Goal: Task Accomplishment & Management: Manage account settings

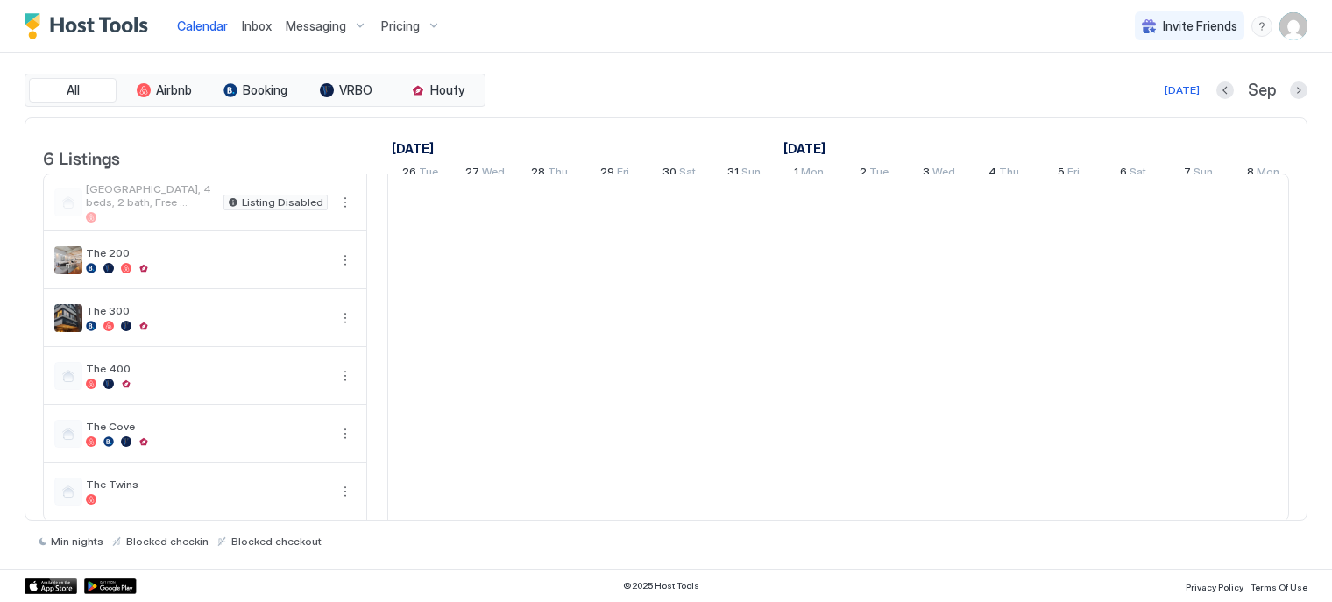
scroll to position [0, 974]
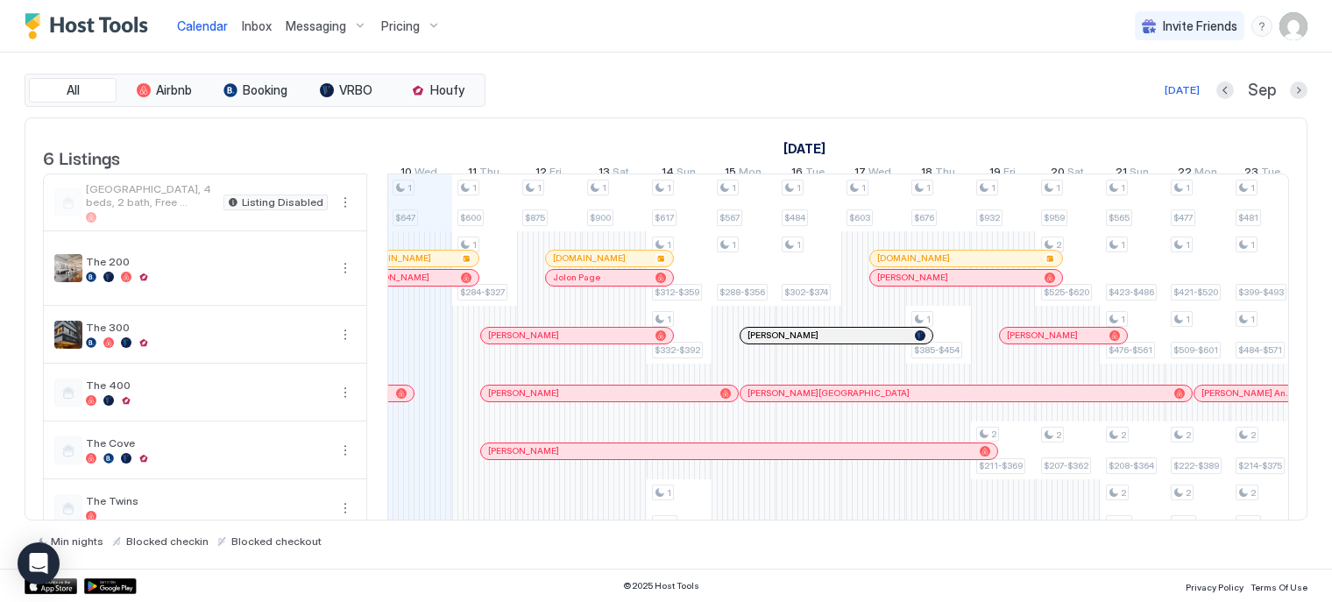
click at [1306, 21] on img "User profile" at bounding box center [1294, 26] width 28 height 28
click at [1222, 100] on div "Settings" at bounding box center [1195, 98] width 223 height 31
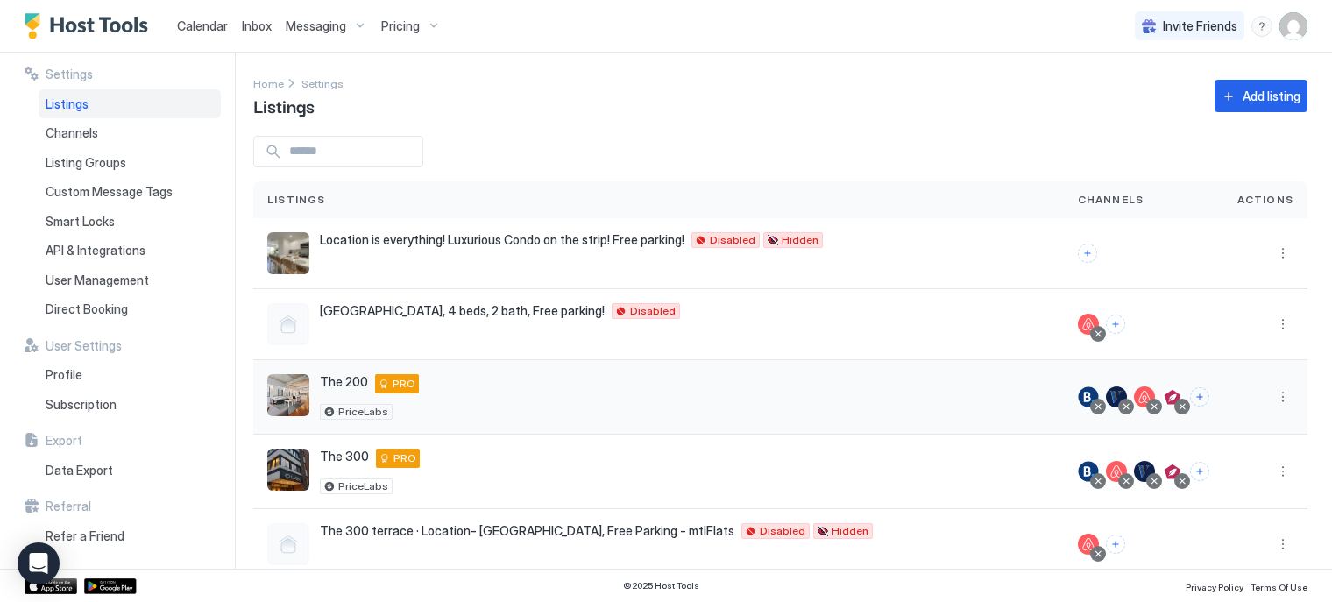
scroll to position [30, 0]
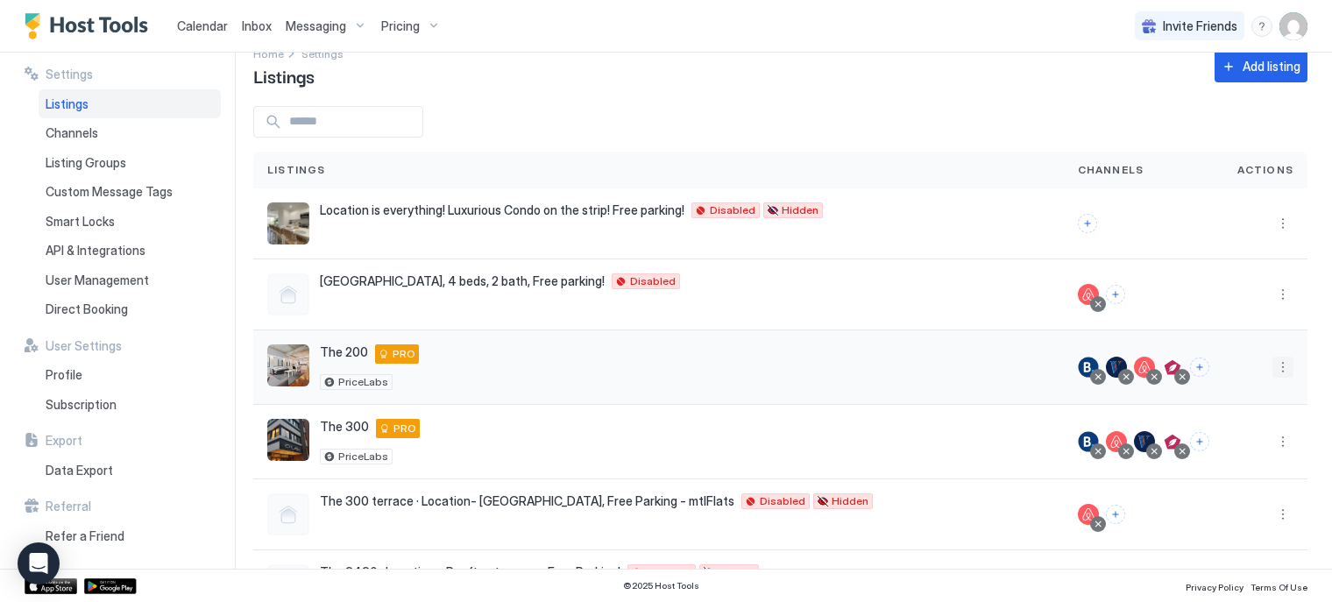
click at [1273, 375] on button "More options" at bounding box center [1283, 367] width 21 height 21
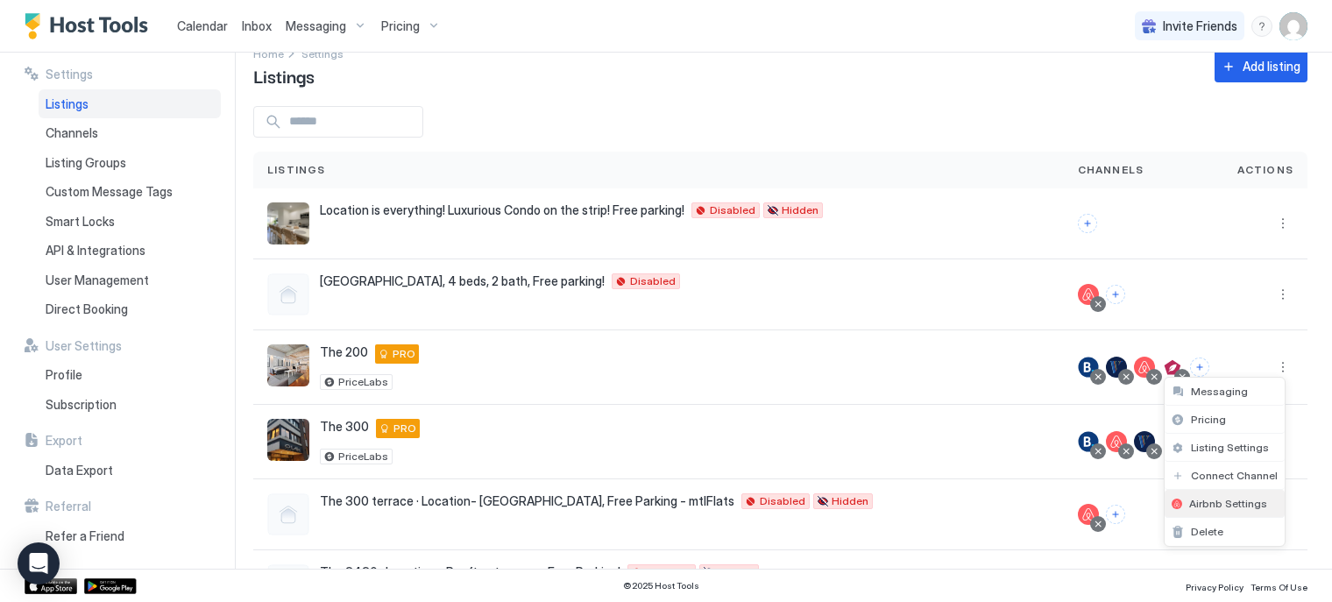
click at [1198, 497] on span "Airbnb Settings" at bounding box center [1228, 503] width 78 height 13
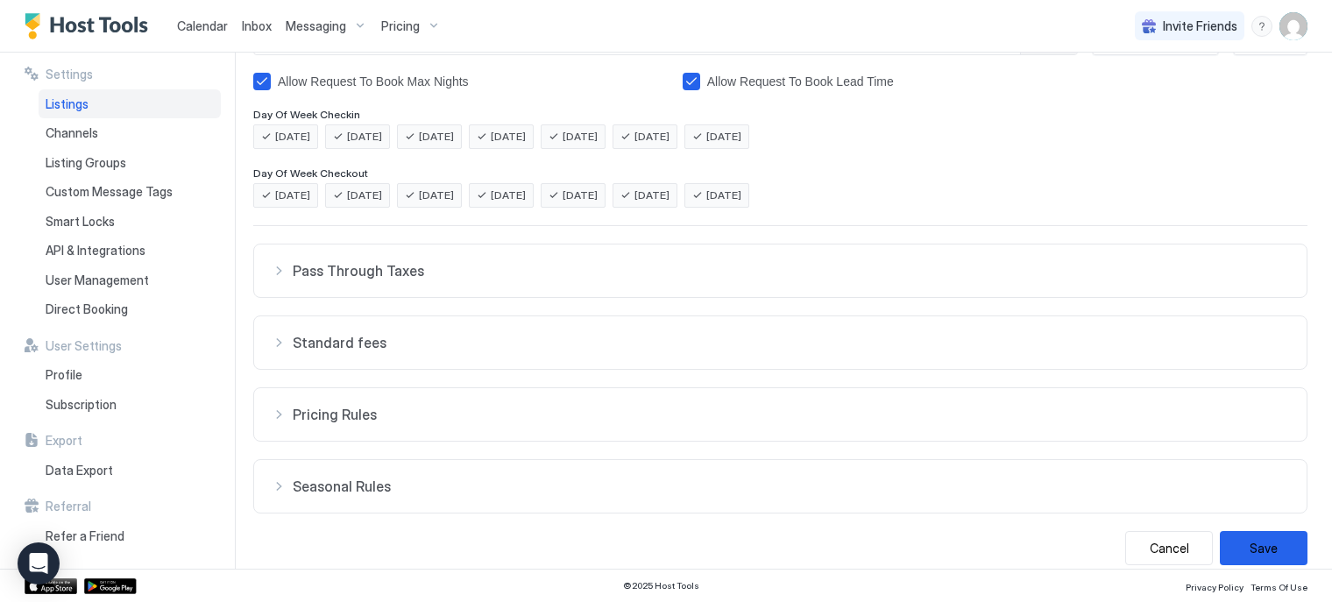
scroll to position [371, 0]
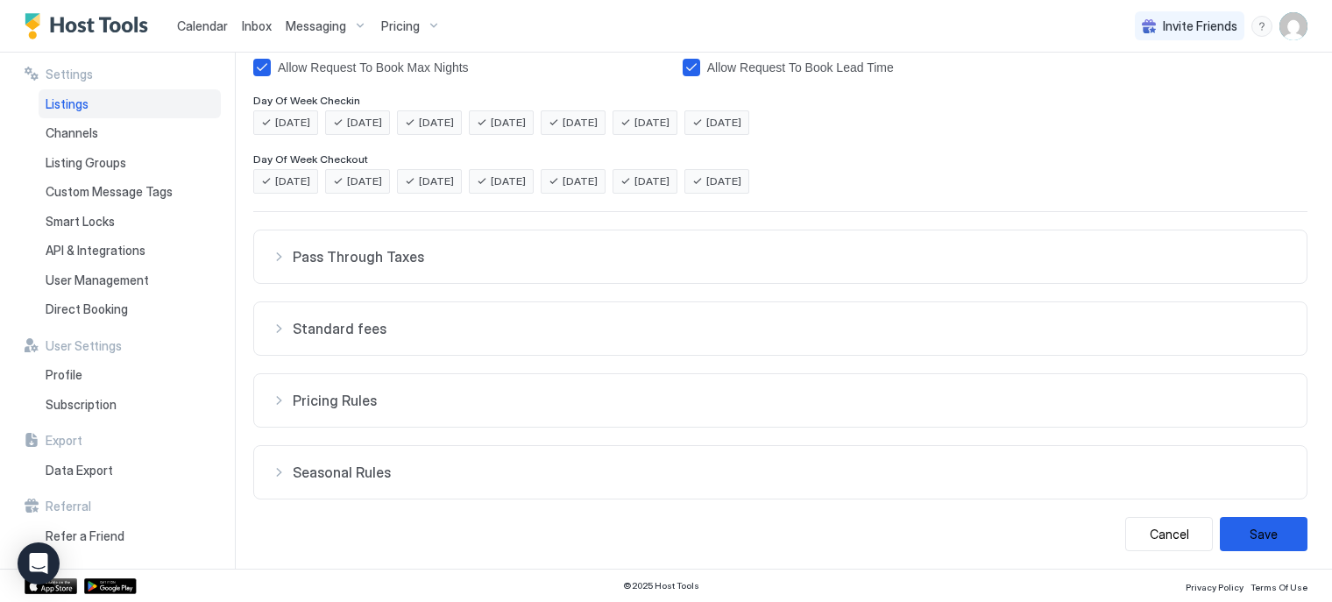
click at [388, 340] on button "Standard fees" at bounding box center [780, 328] width 1053 height 53
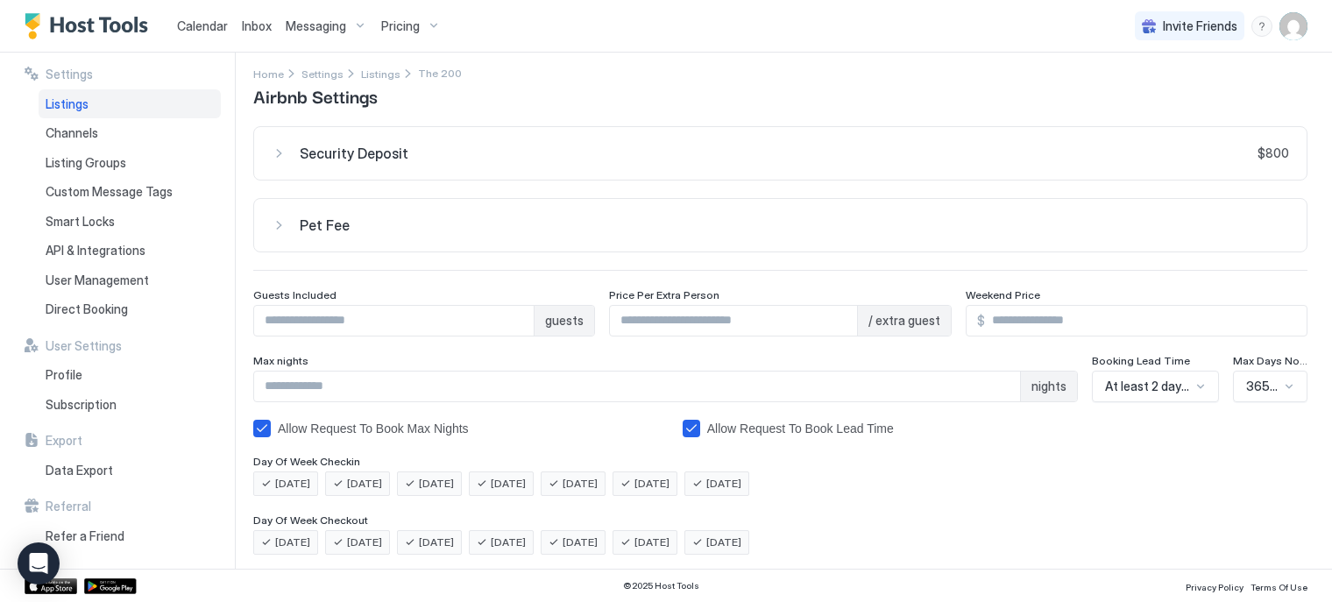
scroll to position [0, 0]
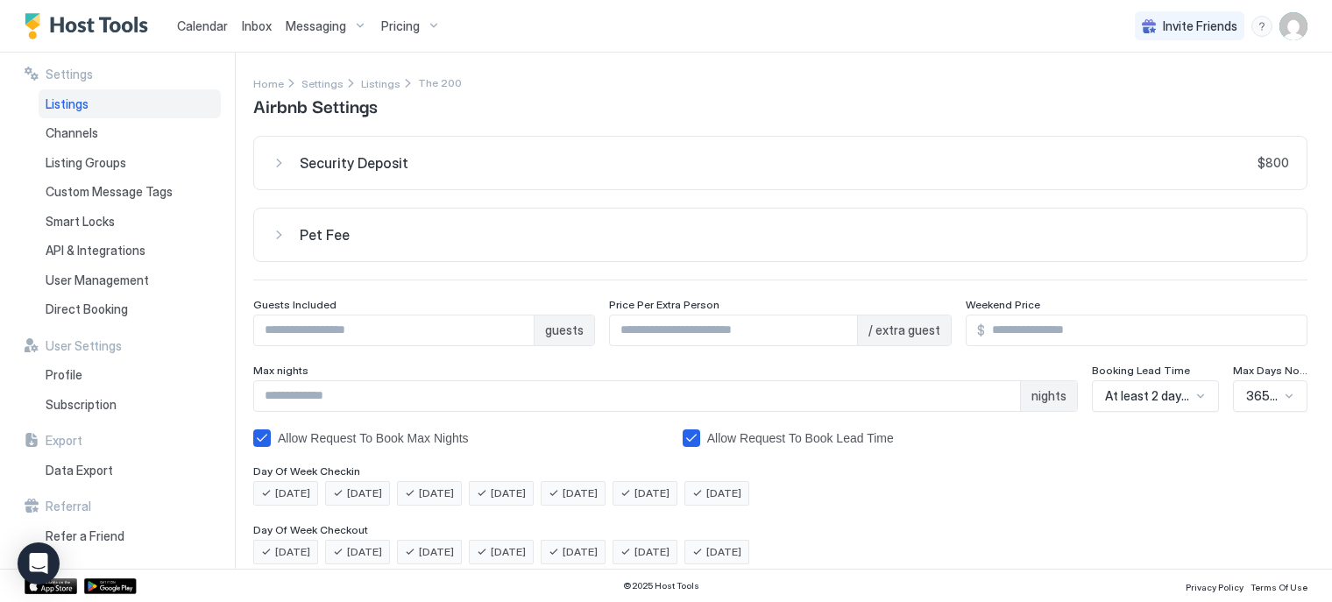
click at [1290, 28] on img "User profile" at bounding box center [1294, 26] width 28 height 28
click at [70, 103] on div at bounding box center [666, 301] width 1332 height 602
click at [408, 22] on span "Pricing" at bounding box center [400, 26] width 39 height 16
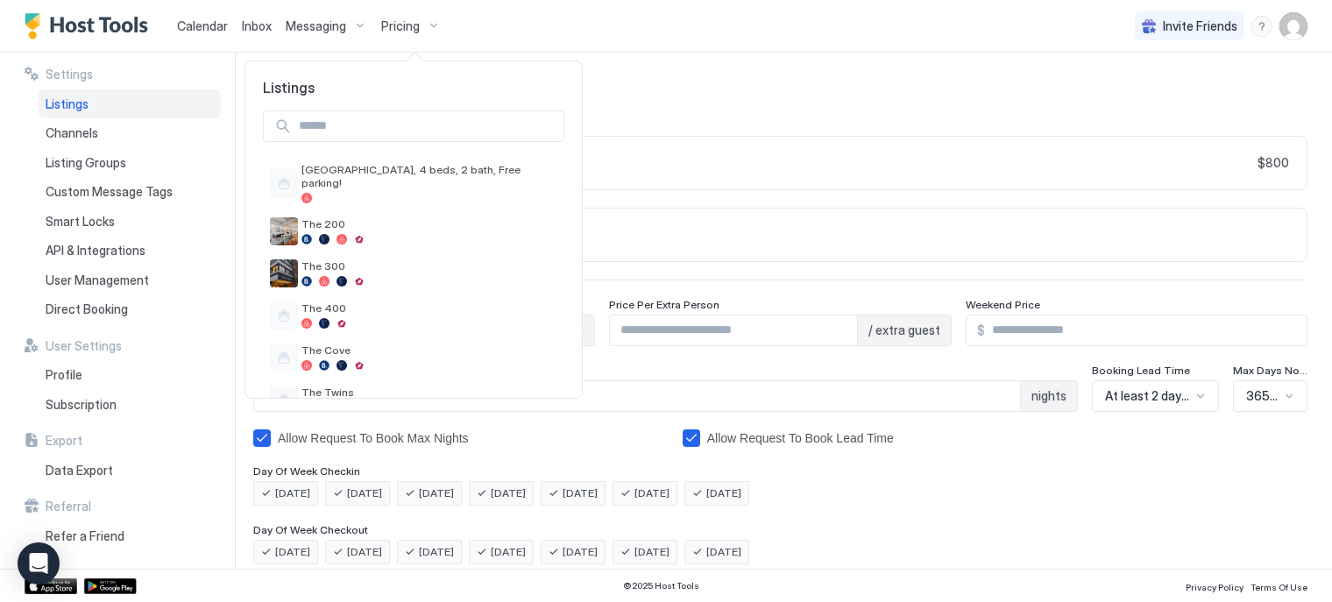
click at [1301, 27] on div at bounding box center [666, 301] width 1332 height 602
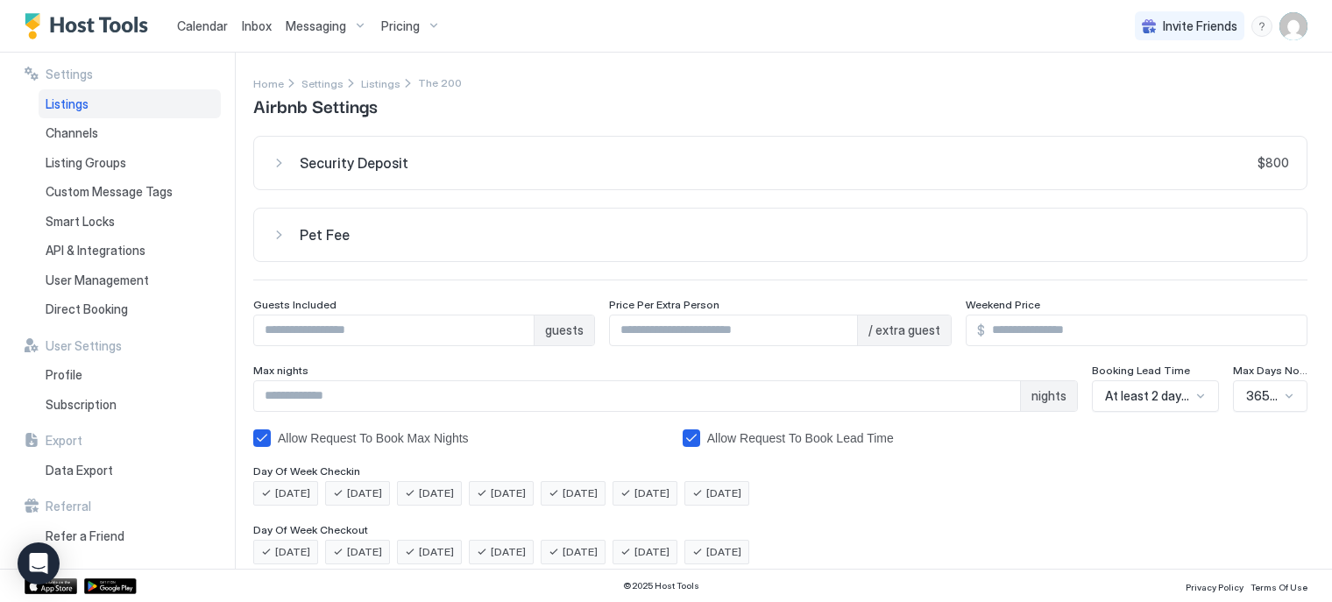
click at [1263, 47] on div "Invite Friends FC" at bounding box center [1221, 26] width 173 height 52
drag, startPoint x: 1310, startPoint y: 25, endPoint x: 1295, endPoint y: 27, distance: 15.0
click at [1295, 27] on div "Calendar Inbox Messaging Pricing Invite Friends FC" at bounding box center [666, 26] width 1332 height 53
click at [1295, 27] on img "User profile" at bounding box center [1294, 26] width 28 height 28
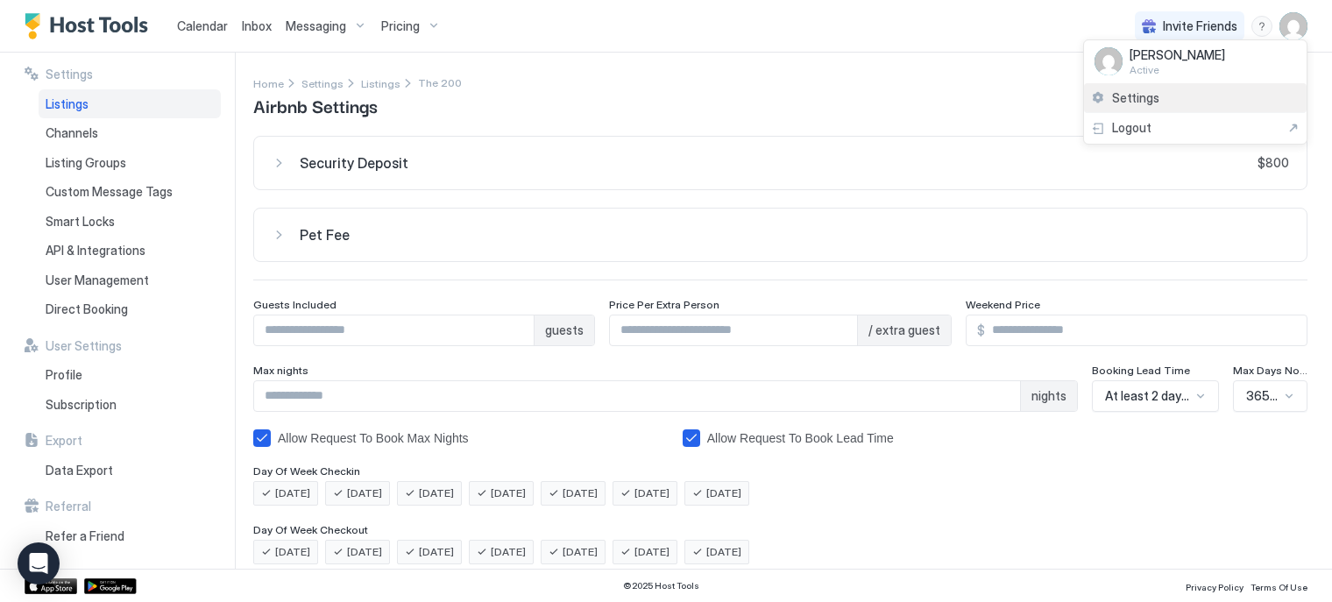
click at [1191, 94] on div "Settings" at bounding box center [1195, 98] width 223 height 31
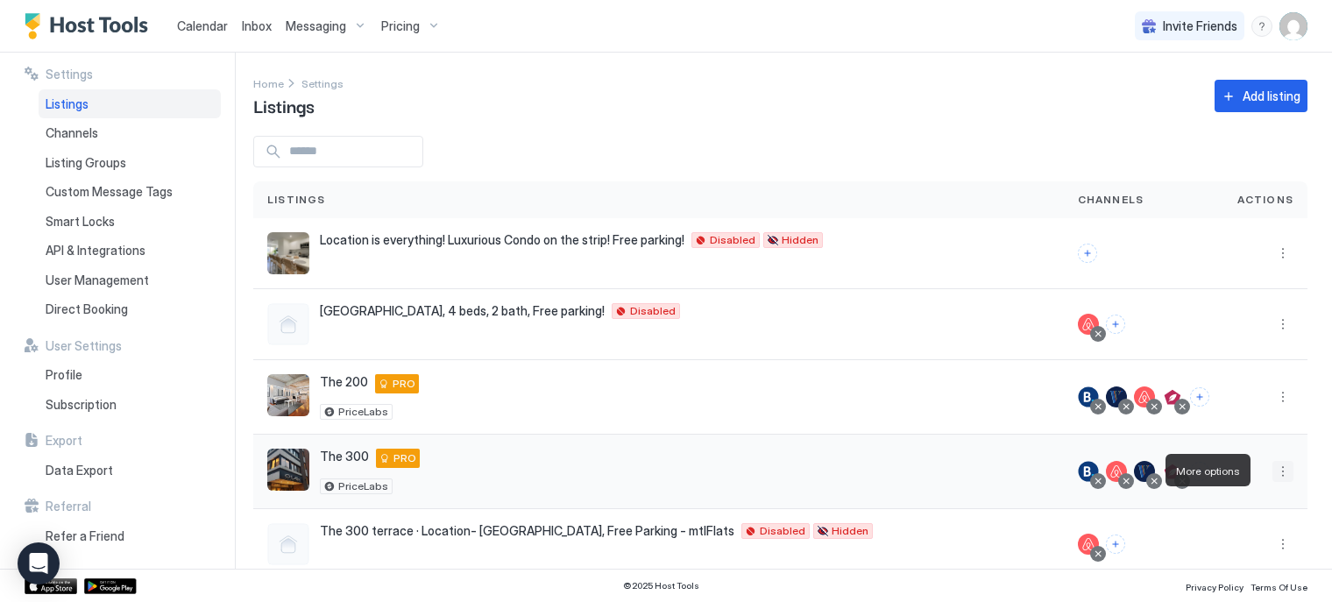
click at [1273, 471] on button "More options" at bounding box center [1283, 471] width 21 height 21
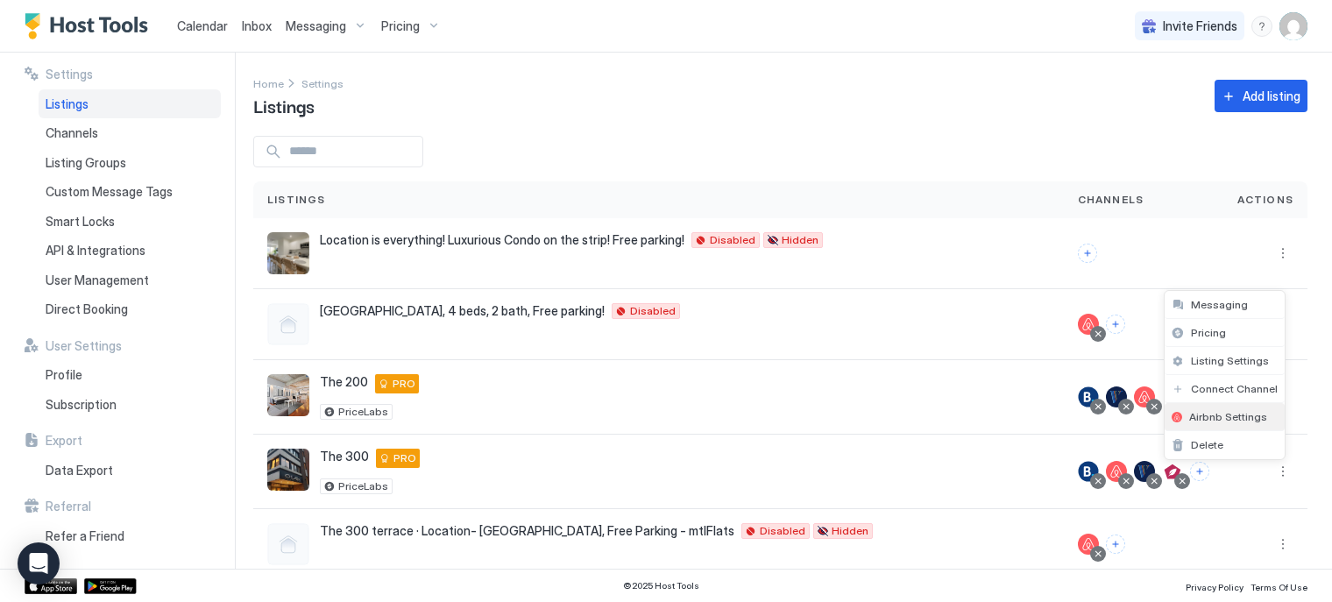
click at [1202, 419] on span "Airbnb Settings" at bounding box center [1228, 416] width 78 height 13
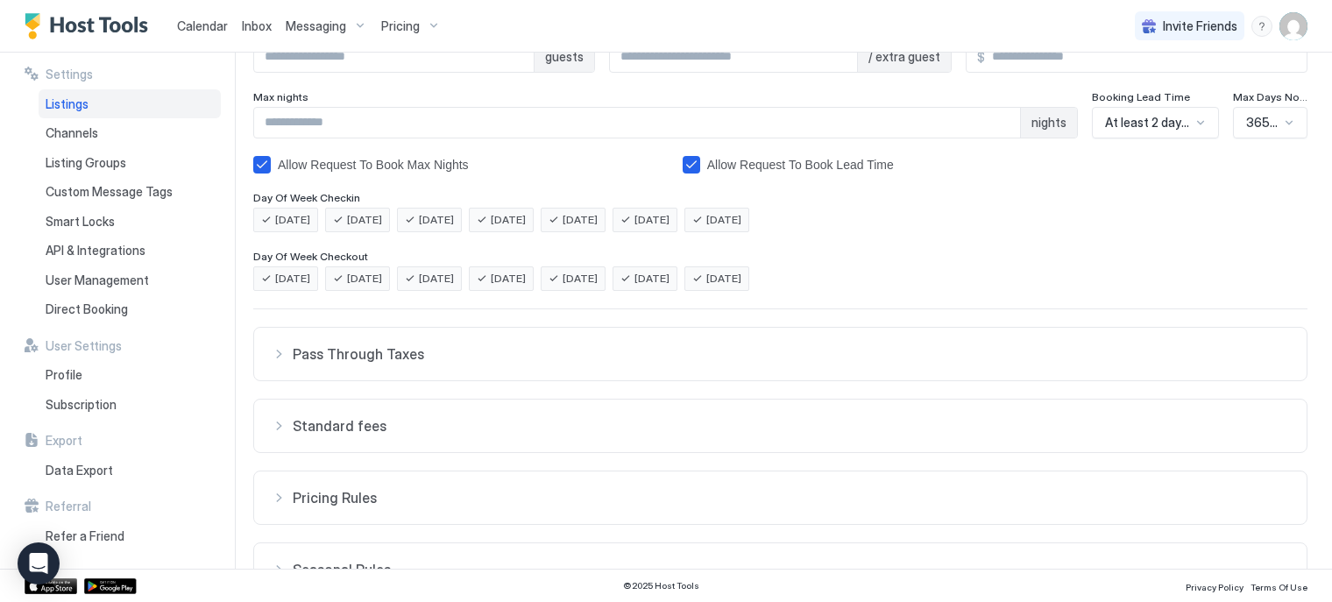
scroll to position [294, 0]
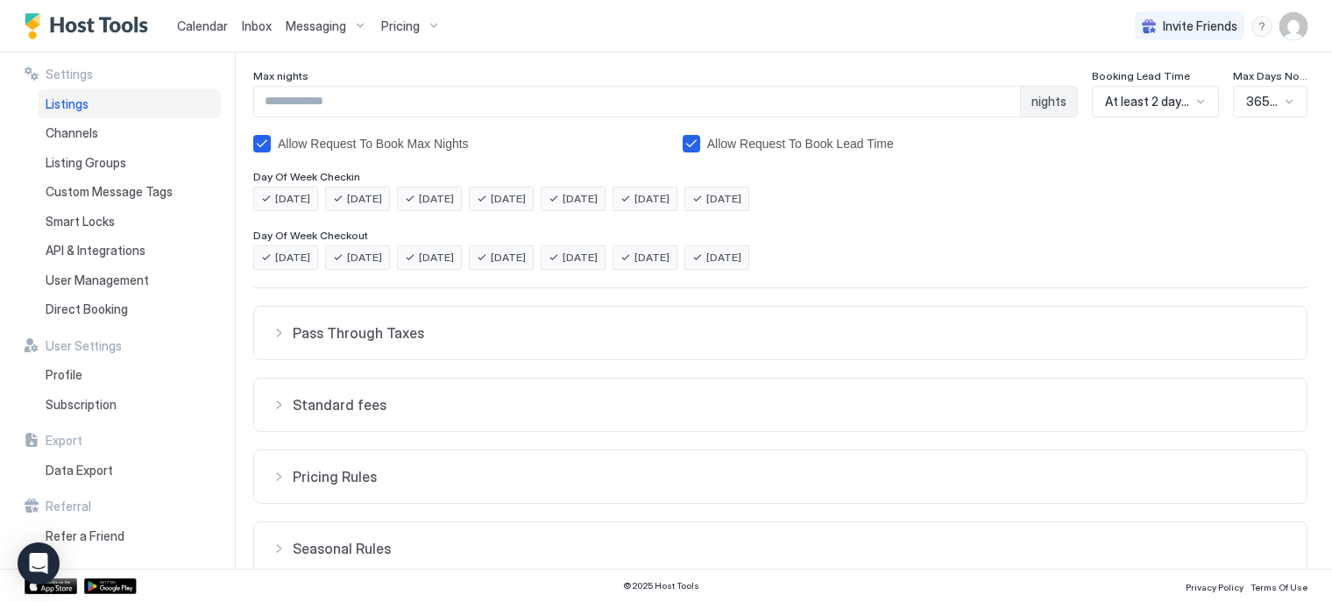
click at [770, 409] on span "Standard fees" at bounding box center [791, 405] width 996 height 18
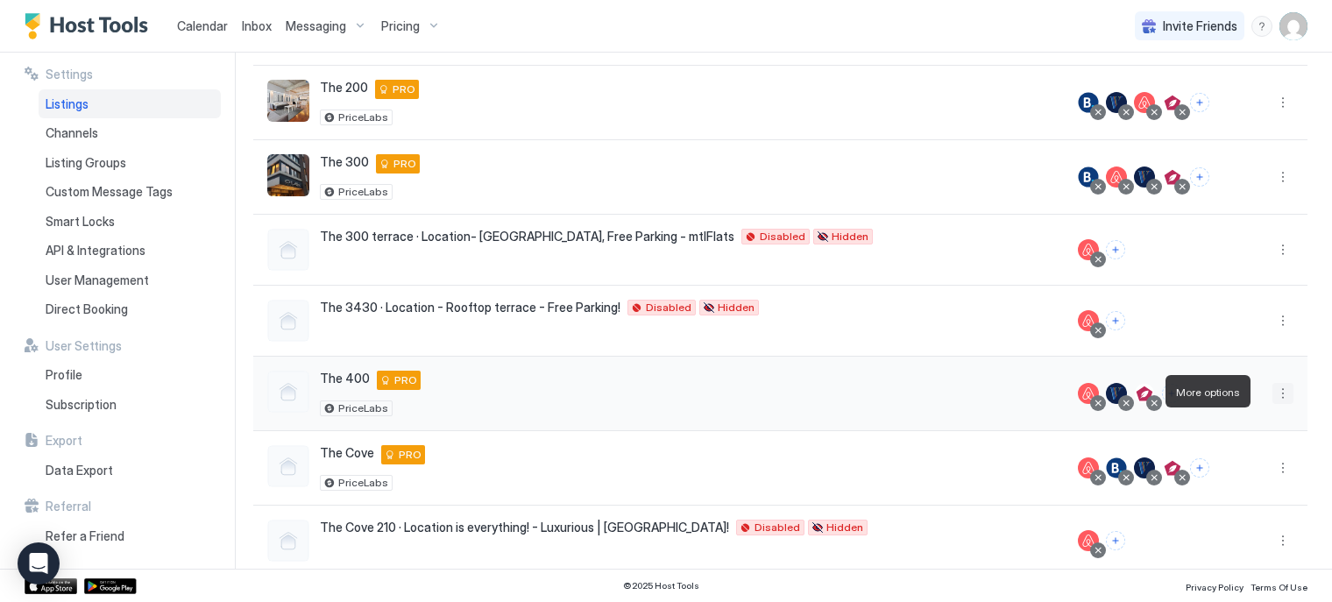
click at [1273, 388] on button "More options" at bounding box center [1283, 393] width 21 height 21
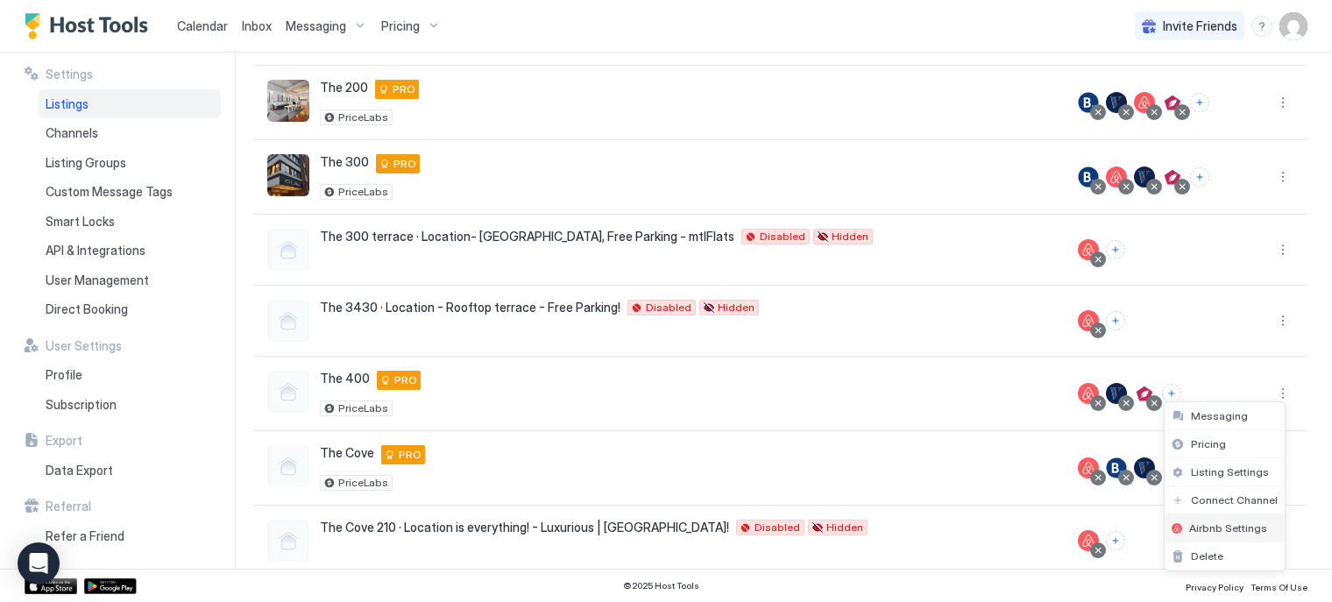
click at [1204, 521] on span "Airbnb Settings" at bounding box center [1228, 527] width 78 height 13
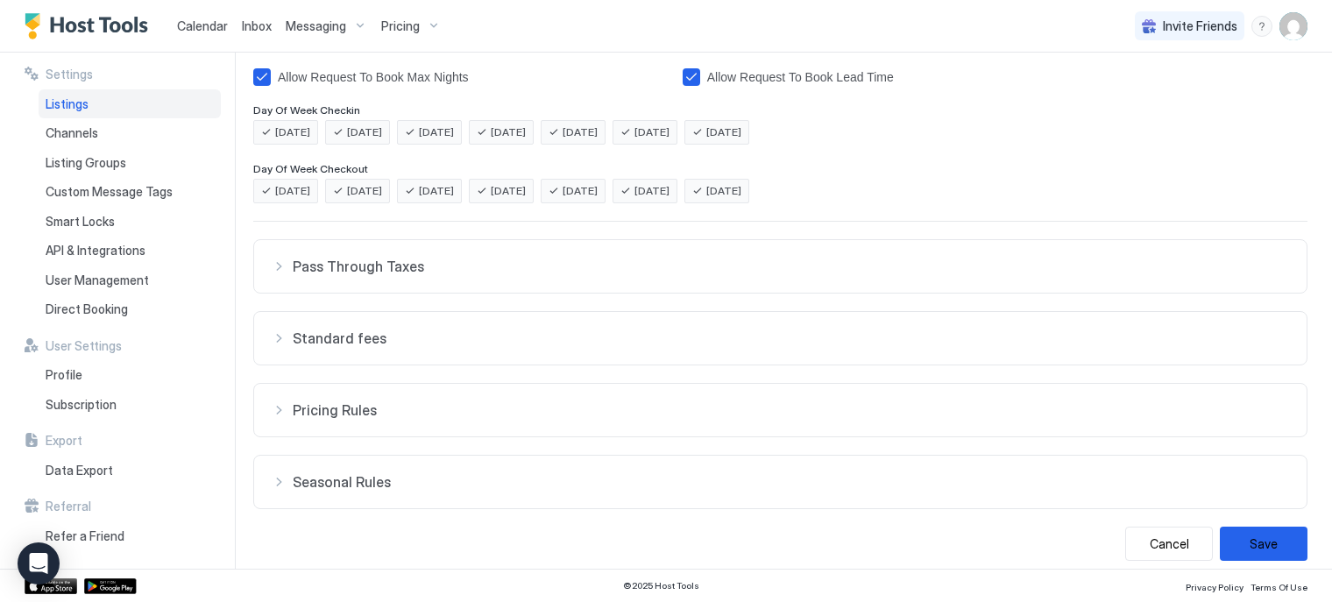
scroll to position [368, 0]
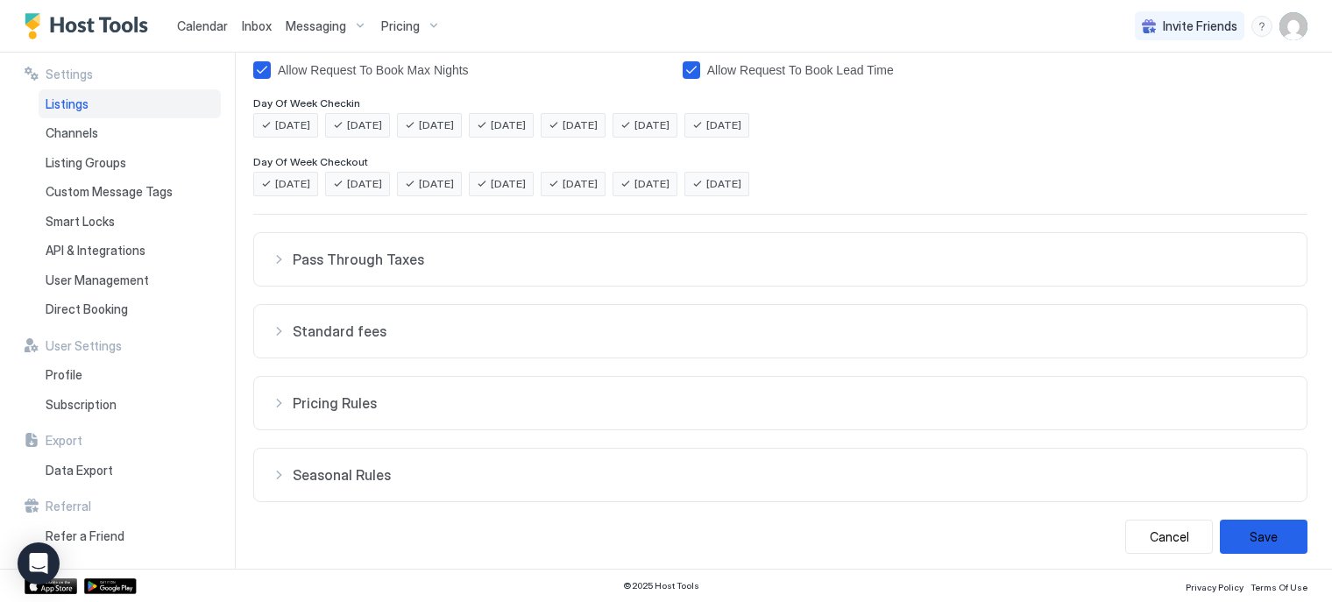
click at [705, 344] on button "Standard fees" at bounding box center [780, 331] width 1053 height 53
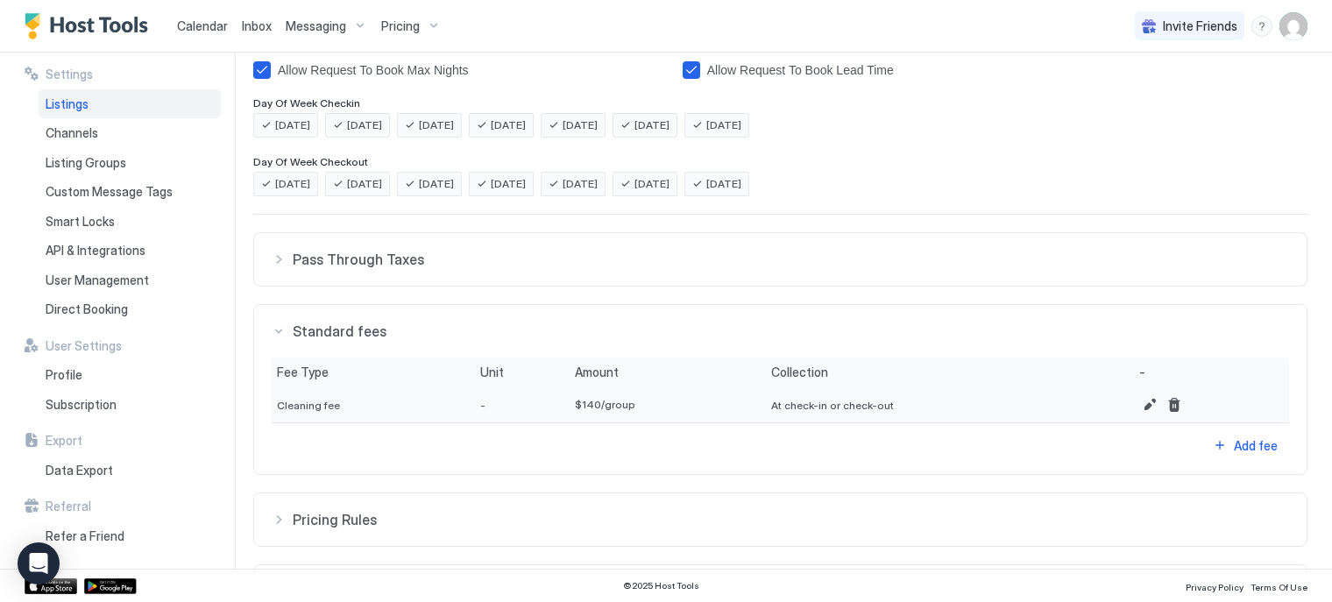
click at [196, 25] on span "Calendar" at bounding box center [202, 25] width 51 height 15
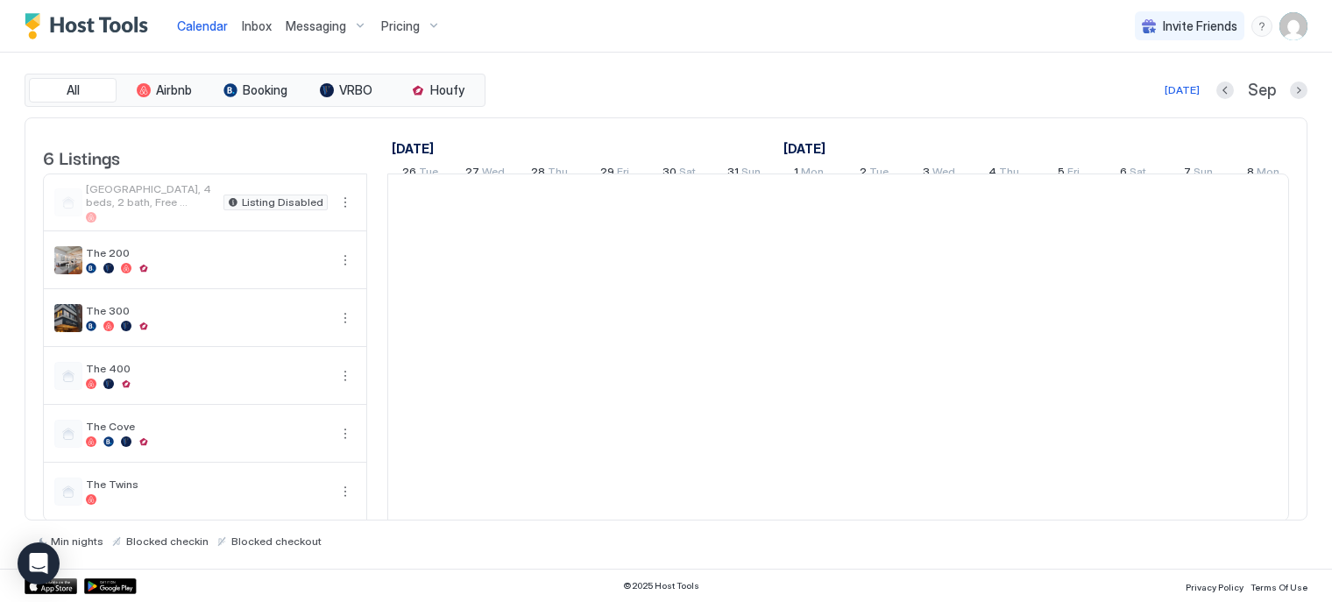
scroll to position [0, 974]
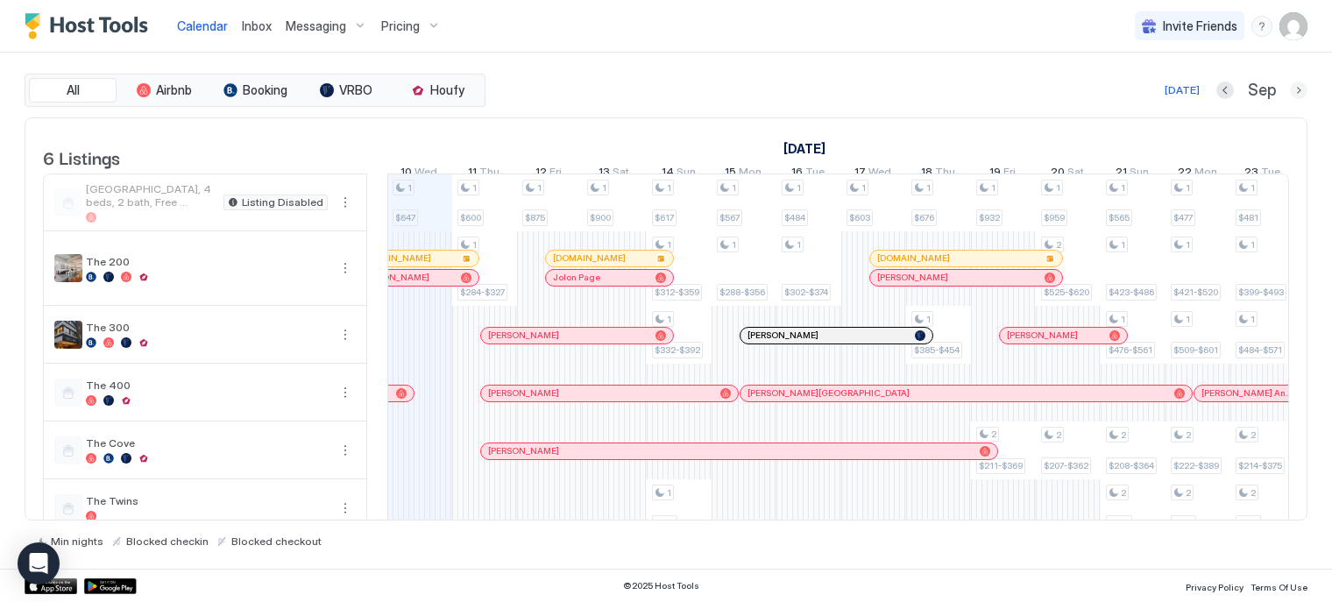
click at [1302, 89] on button "Next month" at bounding box center [1299, 91] width 18 height 18
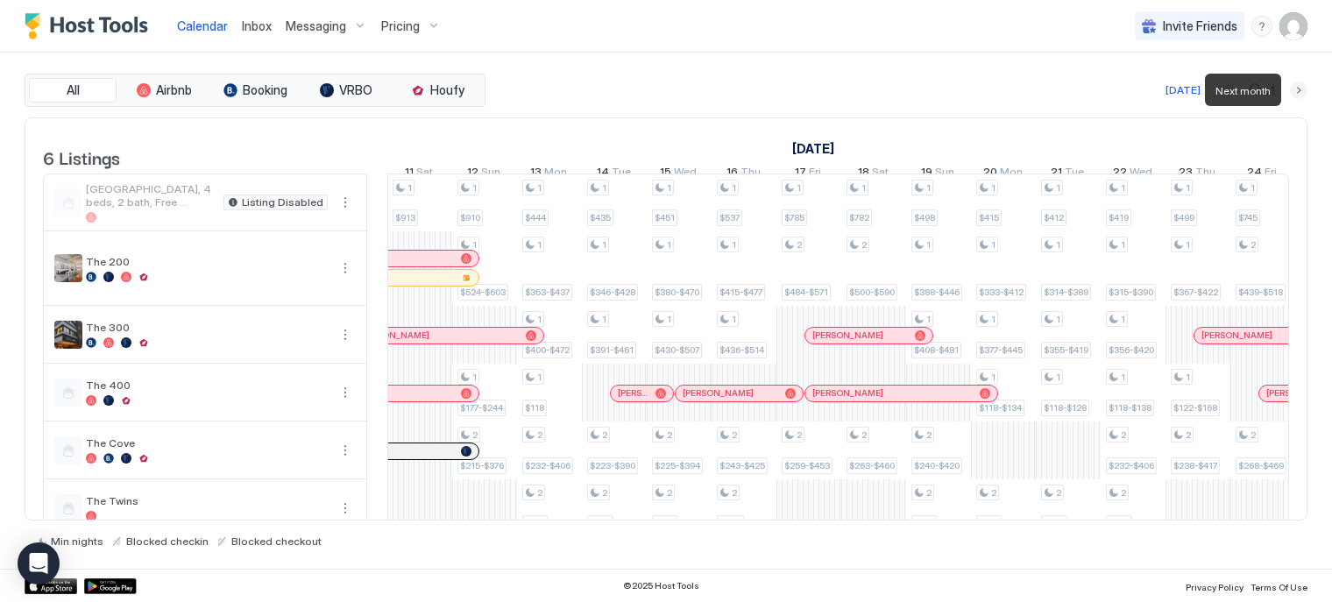
click at [1302, 89] on button "Next month" at bounding box center [1299, 91] width 18 height 18
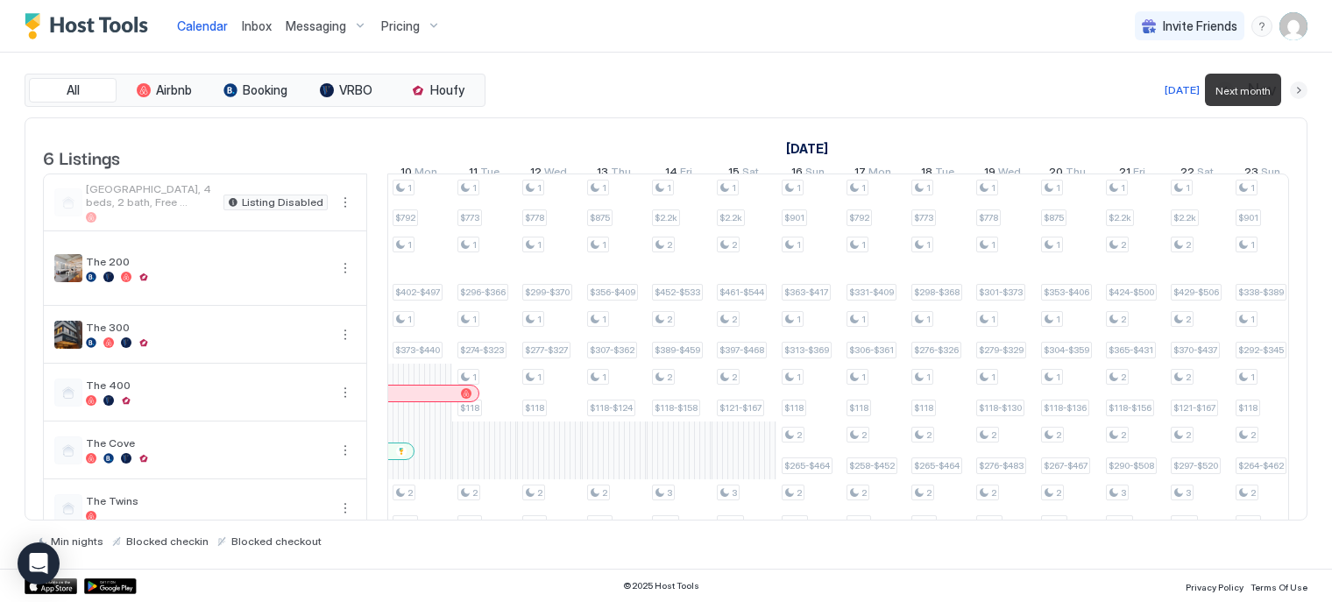
click at [1302, 89] on button "Next month" at bounding box center [1299, 91] width 18 height 18
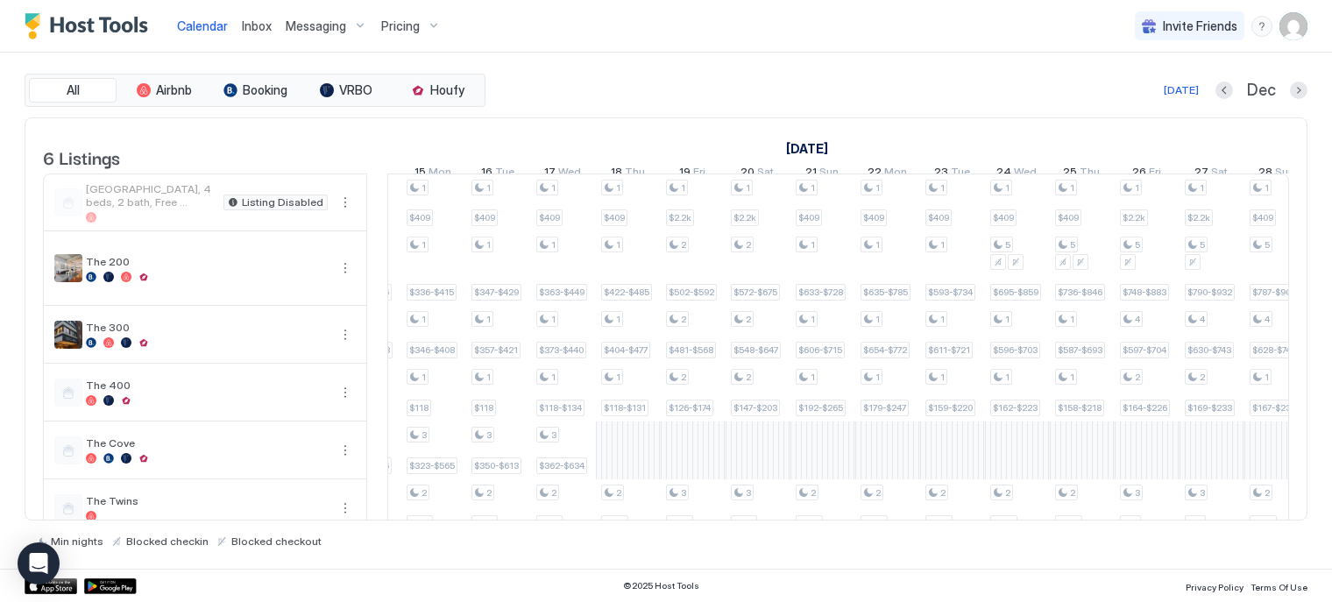
scroll to position [0, 1254]
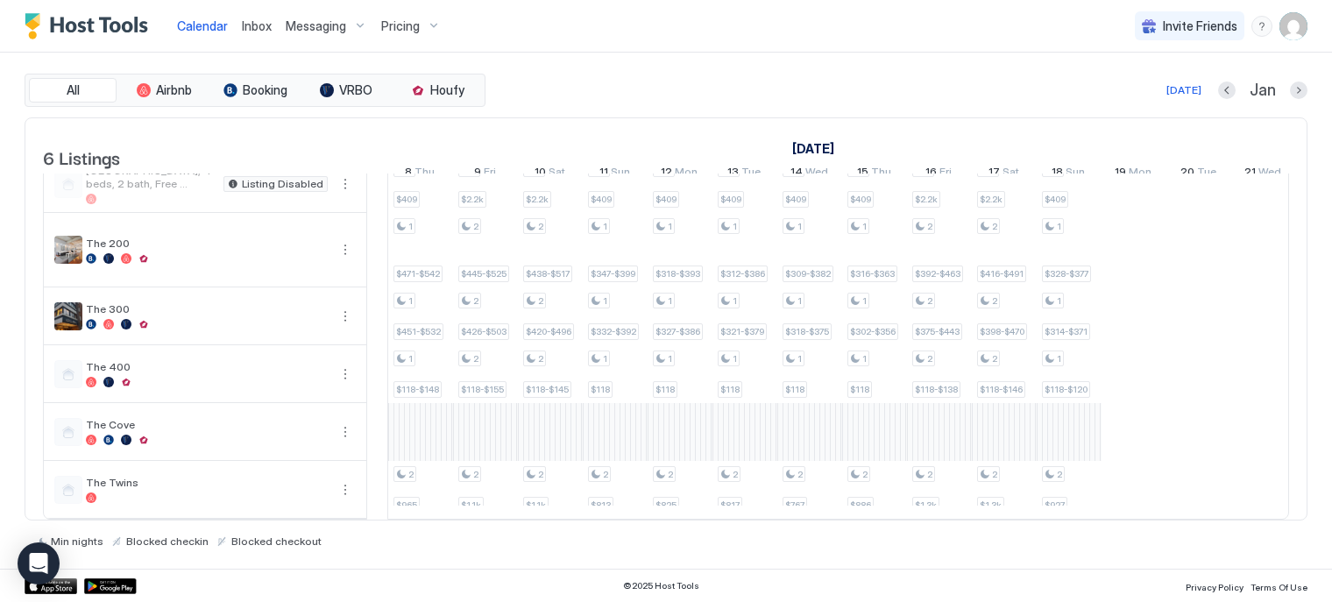
click at [412, 13] on div "Pricing" at bounding box center [411, 26] width 74 height 30
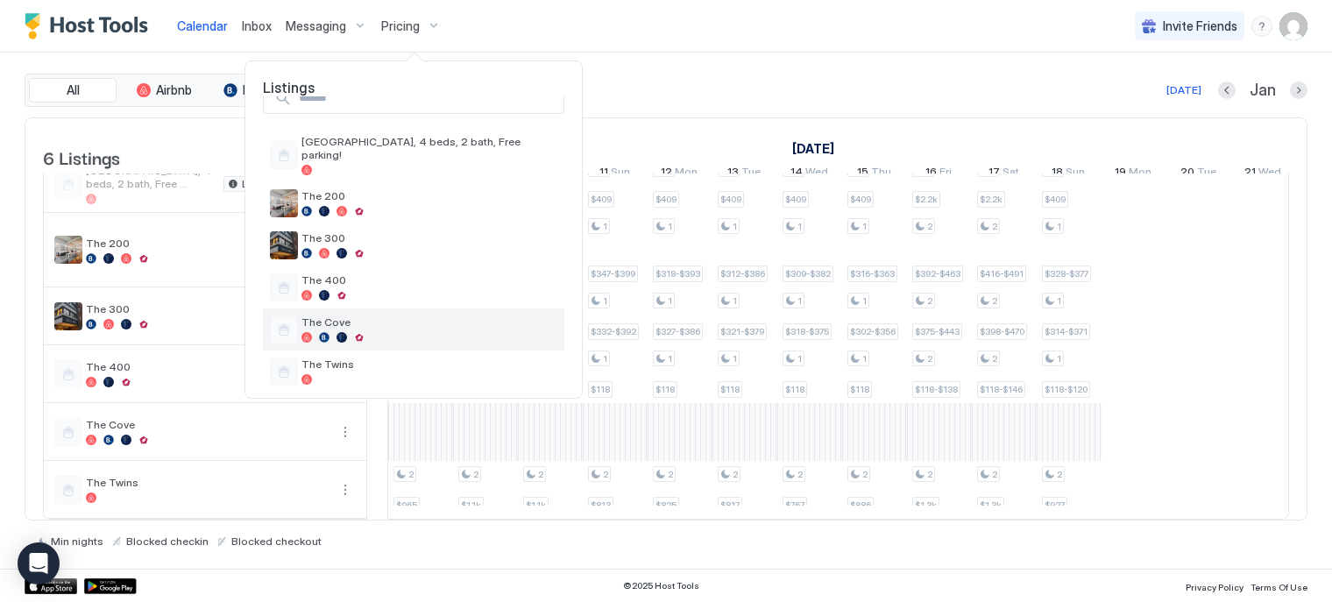
click at [372, 315] on span "The Cove" at bounding box center [429, 321] width 256 height 13
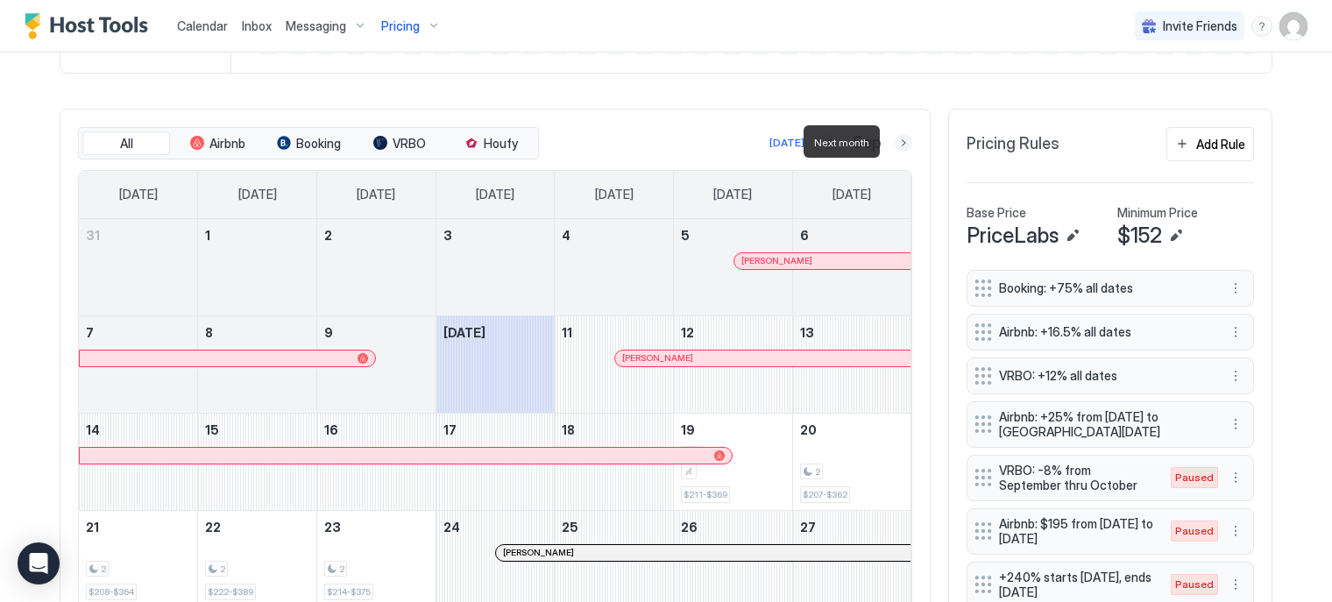
click at [895, 144] on button "Next month" at bounding box center [904, 143] width 18 height 18
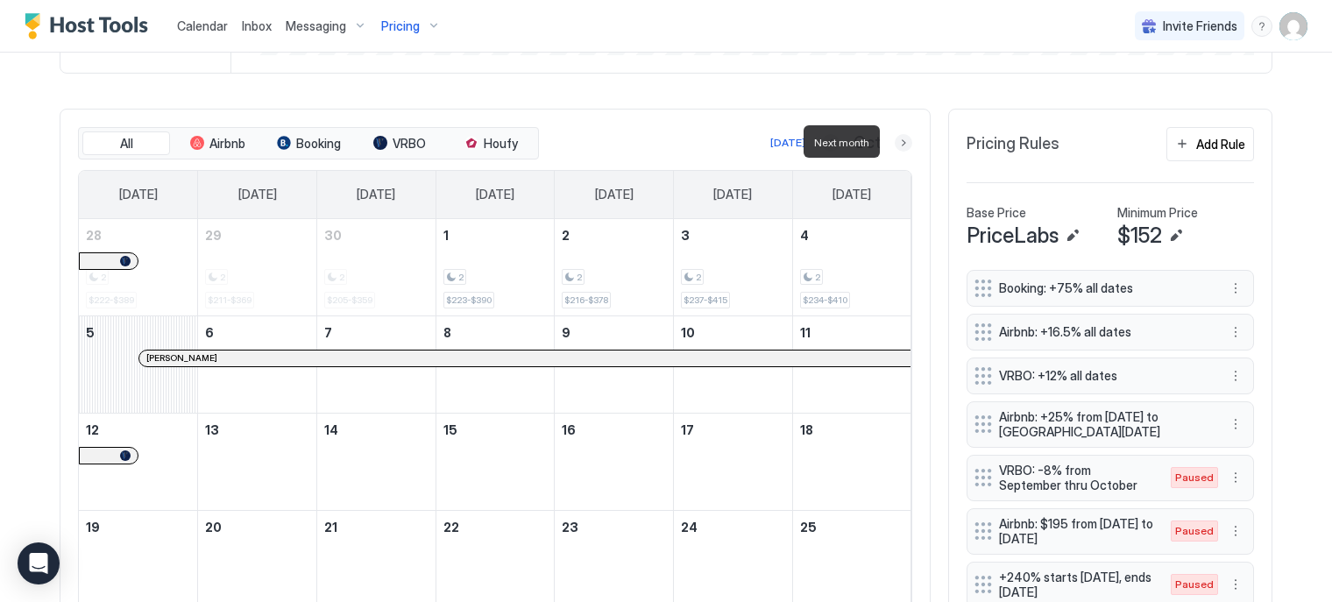
click at [895, 144] on button "Next month" at bounding box center [904, 143] width 18 height 18
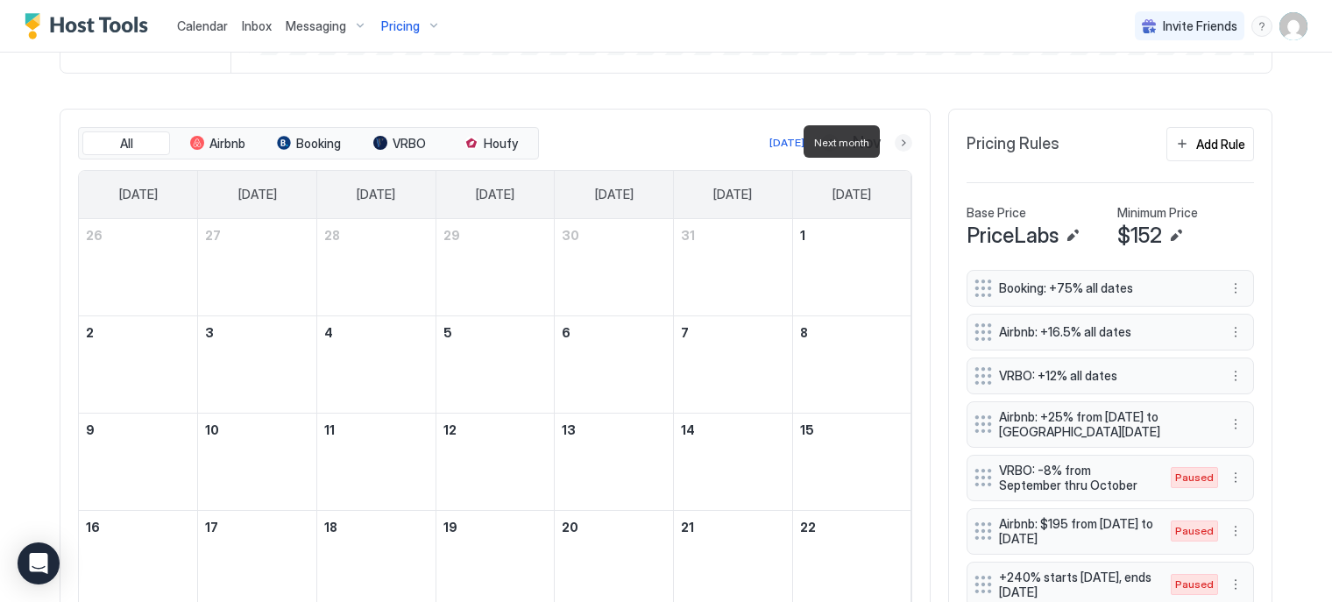
click at [895, 144] on button "Next month" at bounding box center [904, 143] width 18 height 18
click at [895, 145] on button "Next month" at bounding box center [904, 143] width 18 height 18
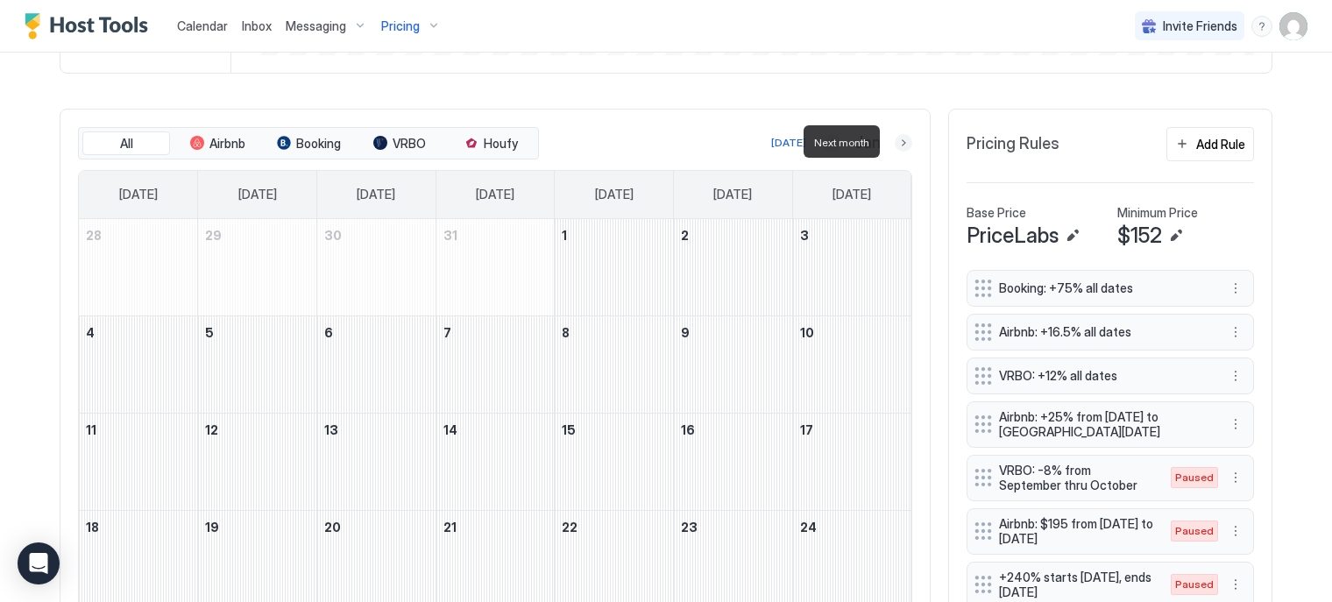
click at [897, 139] on button "Next month" at bounding box center [904, 143] width 18 height 18
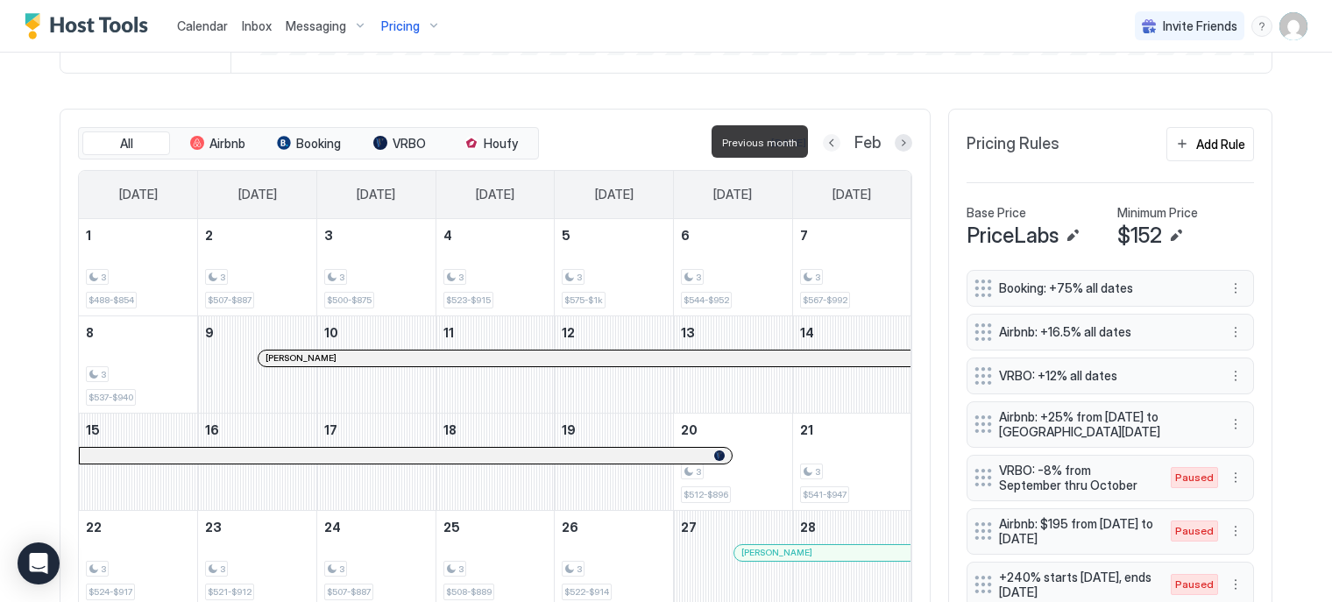
click at [823, 143] on button "Previous month" at bounding box center [832, 143] width 18 height 18
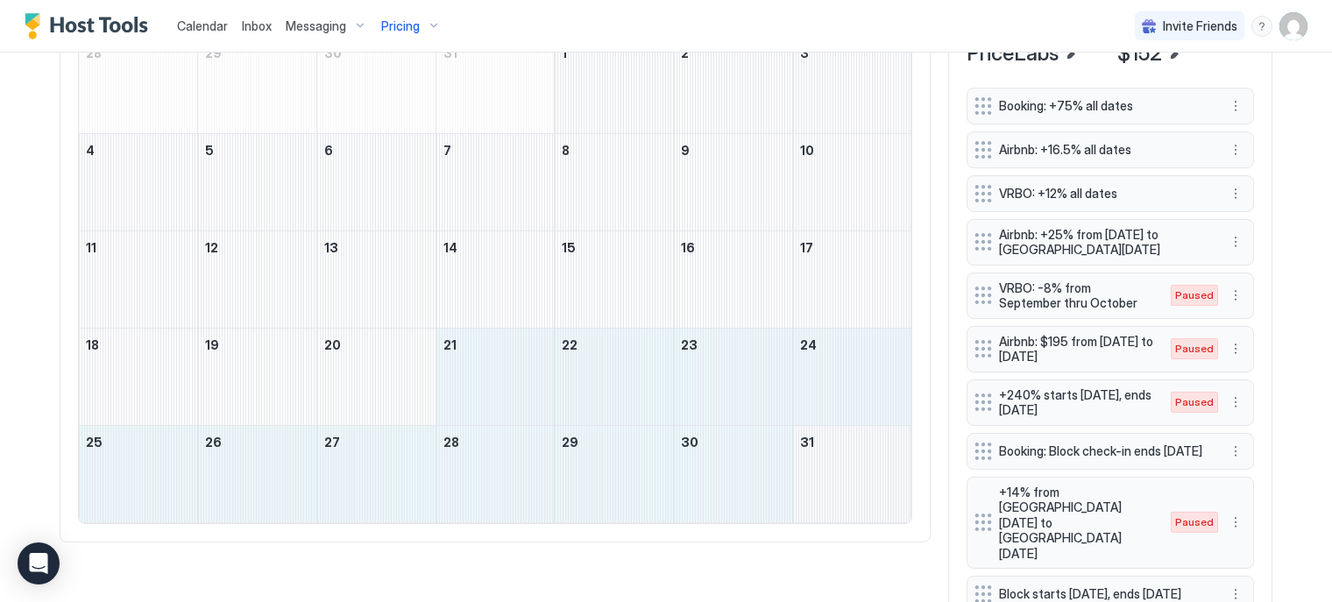
drag, startPoint x: 462, startPoint y: 382, endPoint x: 792, endPoint y: 470, distance: 341.8
click at [792, 470] on tbody "28 29 30 31 1 2 3 4 5 6 7 8 9 10 11 12 13 14 15 16 17 18 19 20 21 22 23 24 25 2…" at bounding box center [495, 280] width 833 height 486
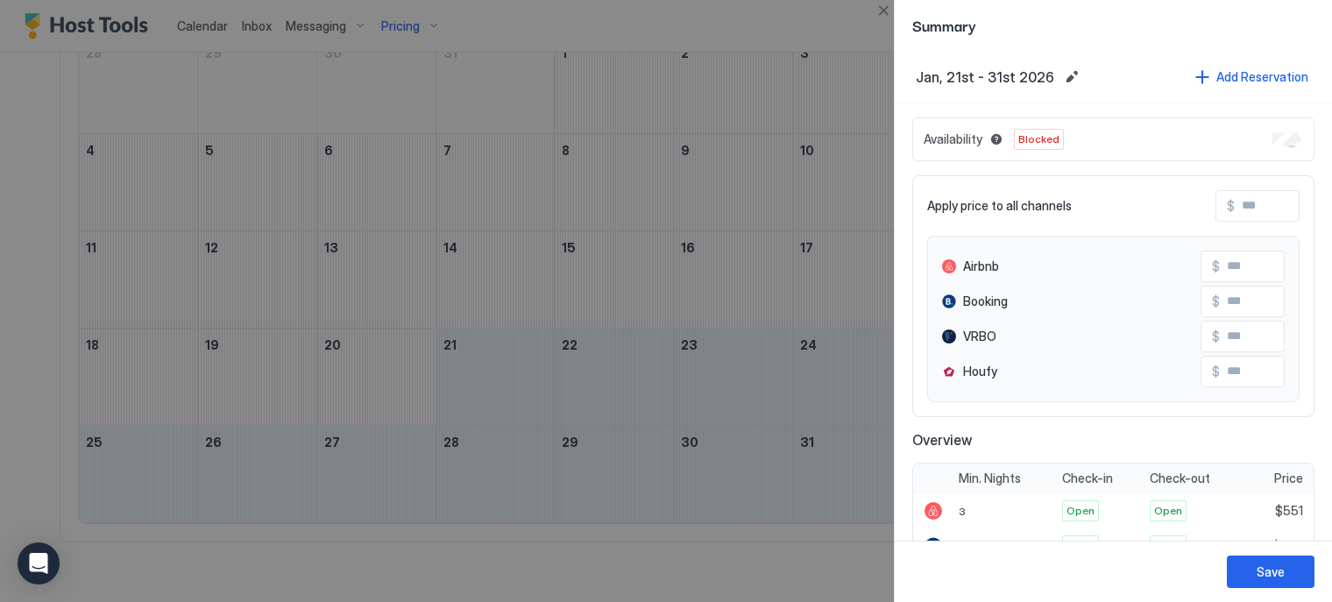
click at [701, 365] on div at bounding box center [666, 301] width 1332 height 602
click at [877, 13] on button "Close" at bounding box center [883, 10] width 21 height 21
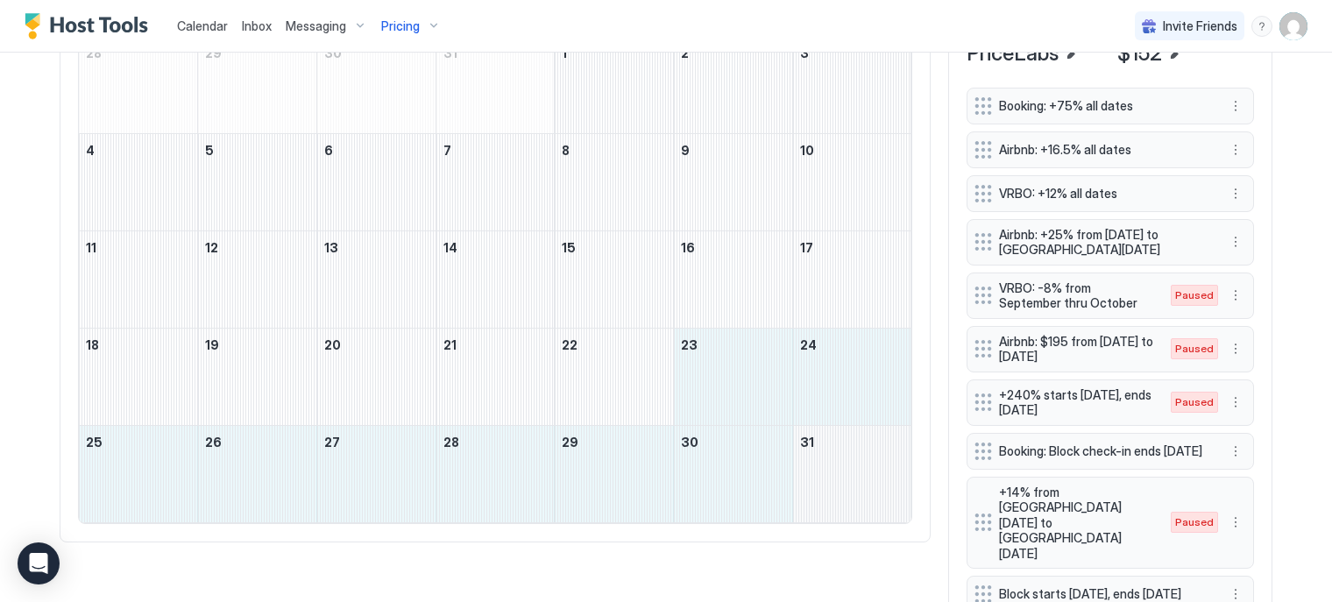
drag, startPoint x: 712, startPoint y: 359, endPoint x: 824, endPoint y: 453, distance: 146.2
click at [824, 453] on tbody "28 29 30 31 1 2 3 4 5 6 7 8 9 10 11 12 13 14 15 16 17 18 19 20 21 22 23 24 25 2…" at bounding box center [495, 280] width 833 height 486
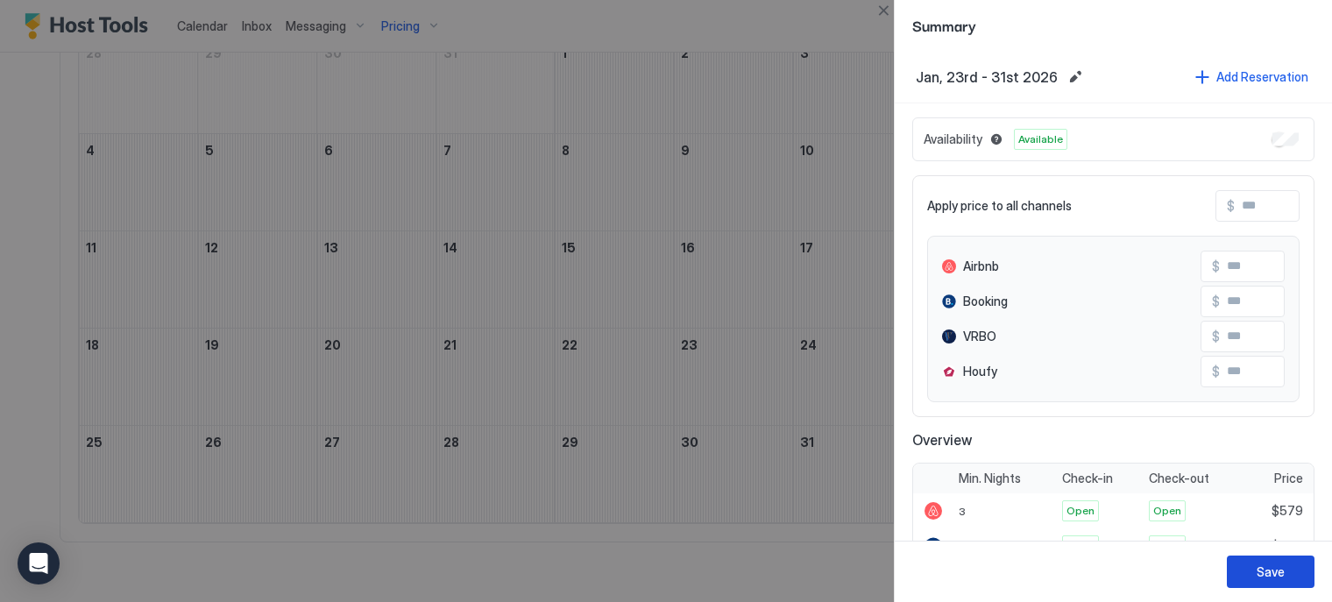
click at [1262, 564] on div "Save" at bounding box center [1271, 572] width 28 height 18
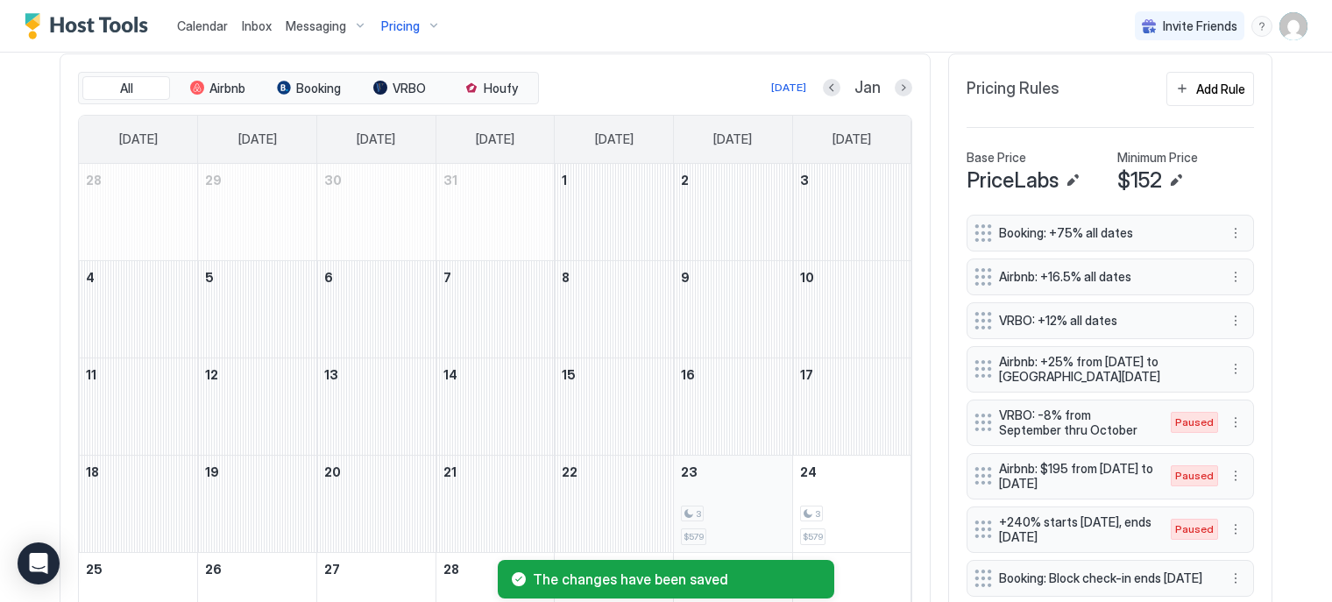
scroll to position [532, 0]
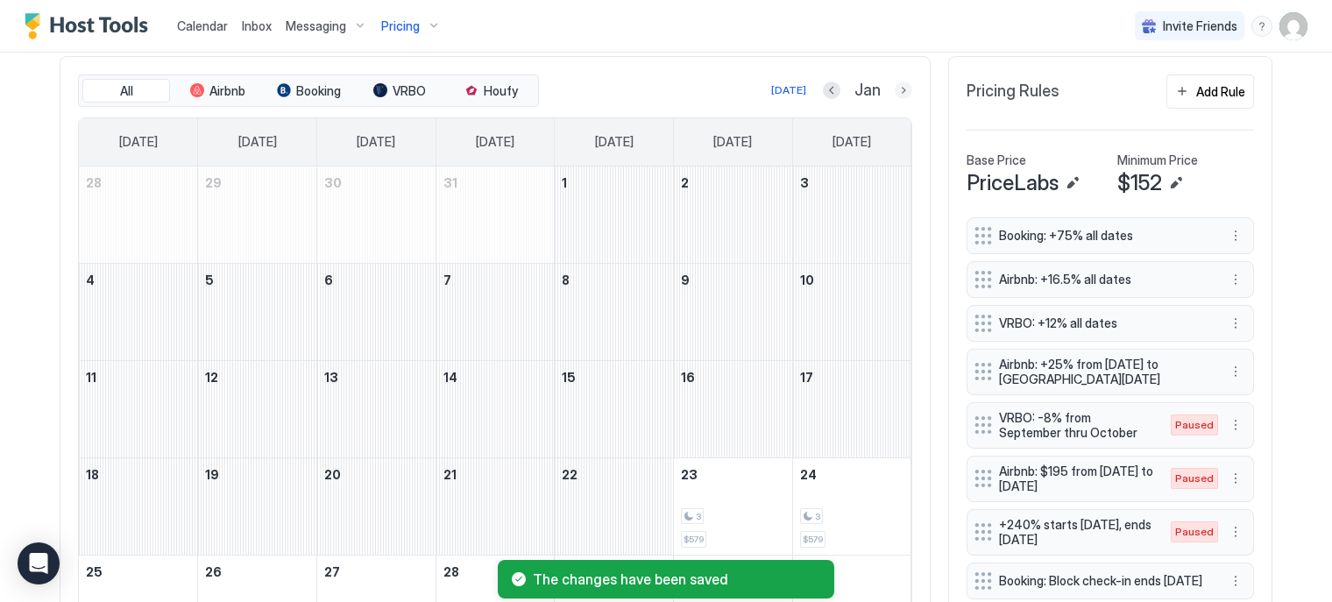
click at [897, 93] on button "Next month" at bounding box center [904, 91] width 18 height 18
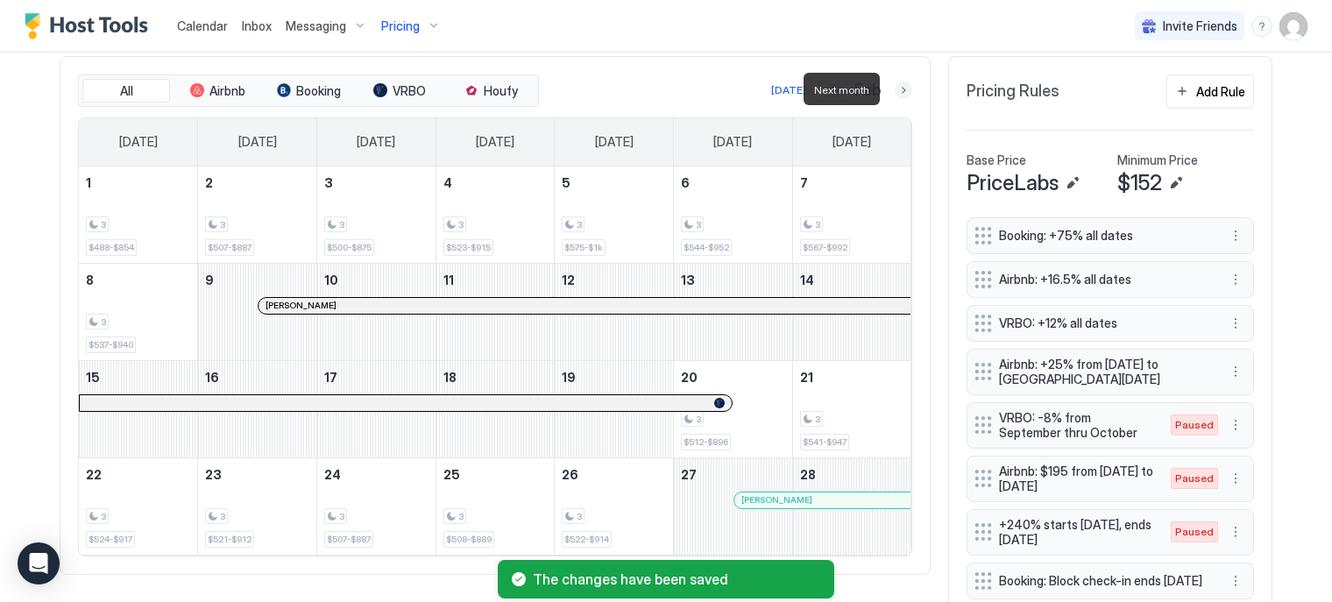
click at [897, 93] on button "Next month" at bounding box center [904, 91] width 18 height 18
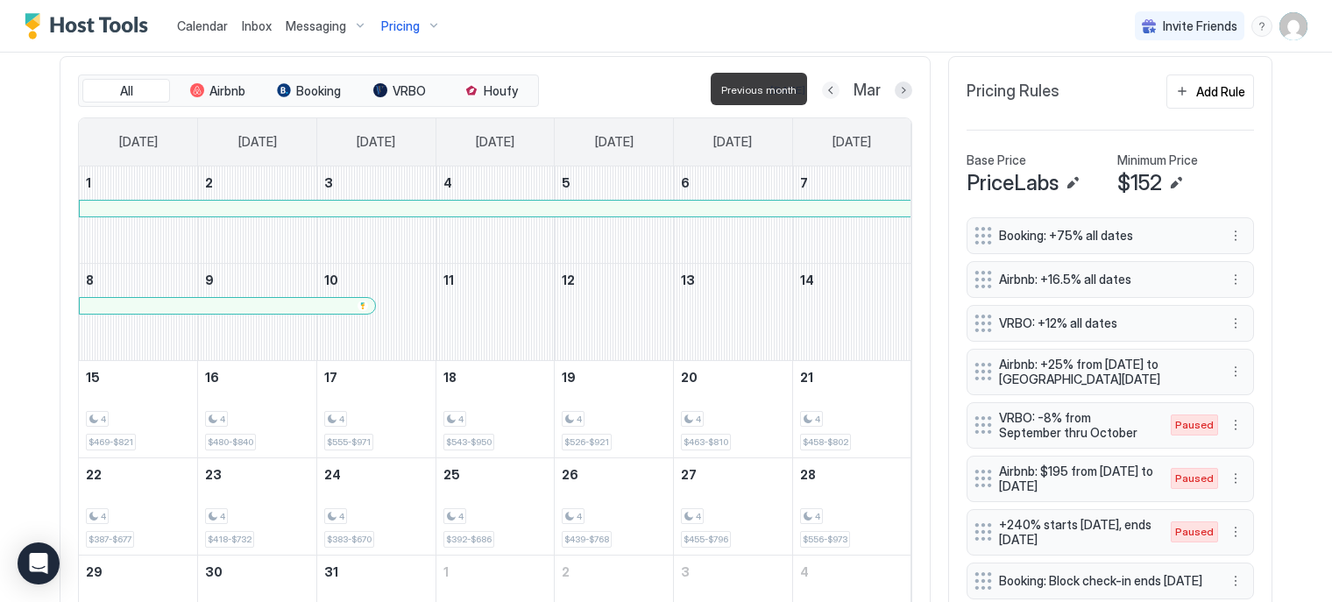
click at [824, 89] on button "Previous month" at bounding box center [831, 91] width 18 height 18
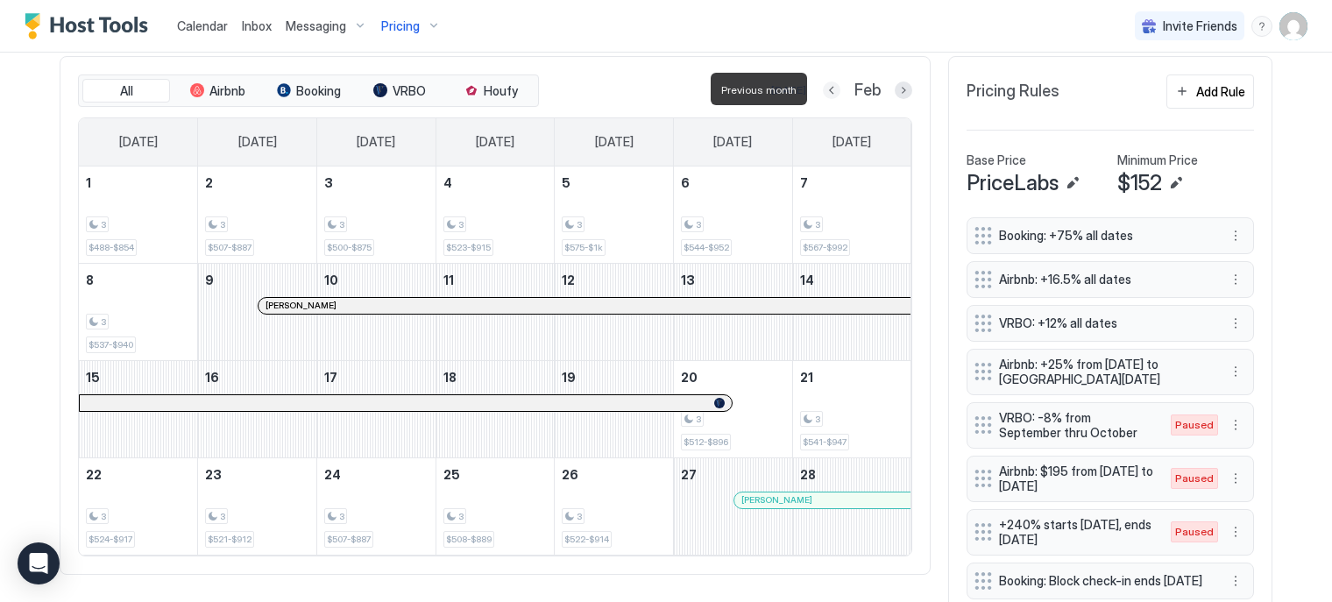
click at [824, 89] on button "Previous month" at bounding box center [832, 91] width 18 height 18
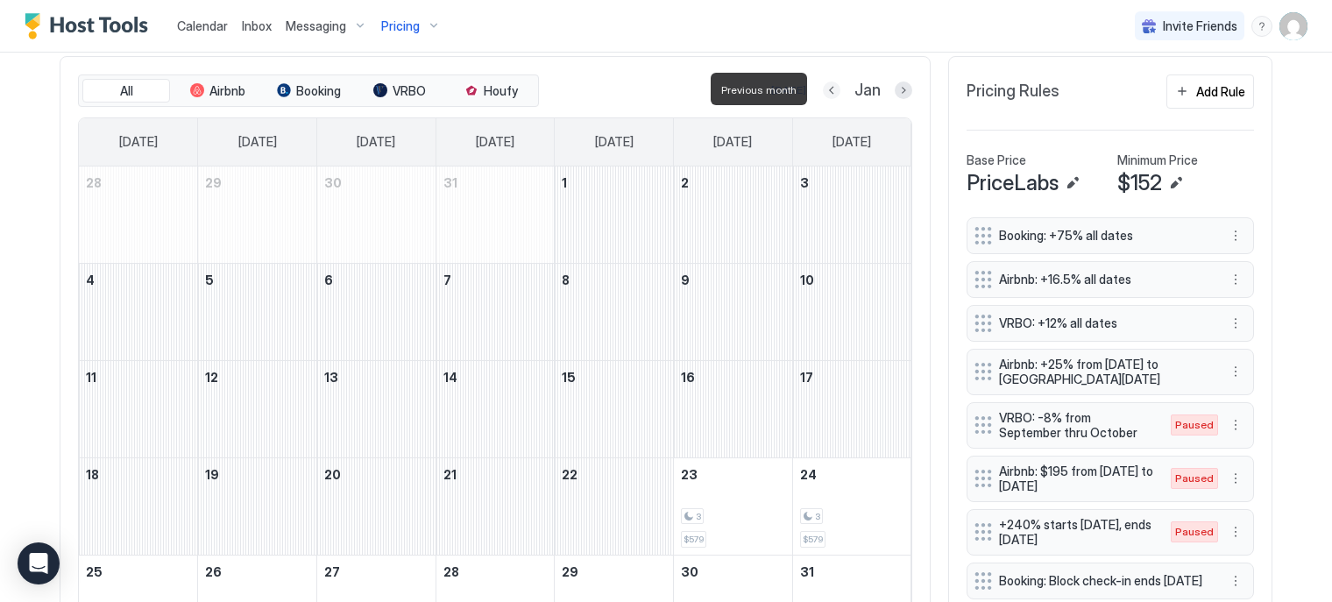
click at [824, 89] on button "Previous month" at bounding box center [832, 91] width 18 height 18
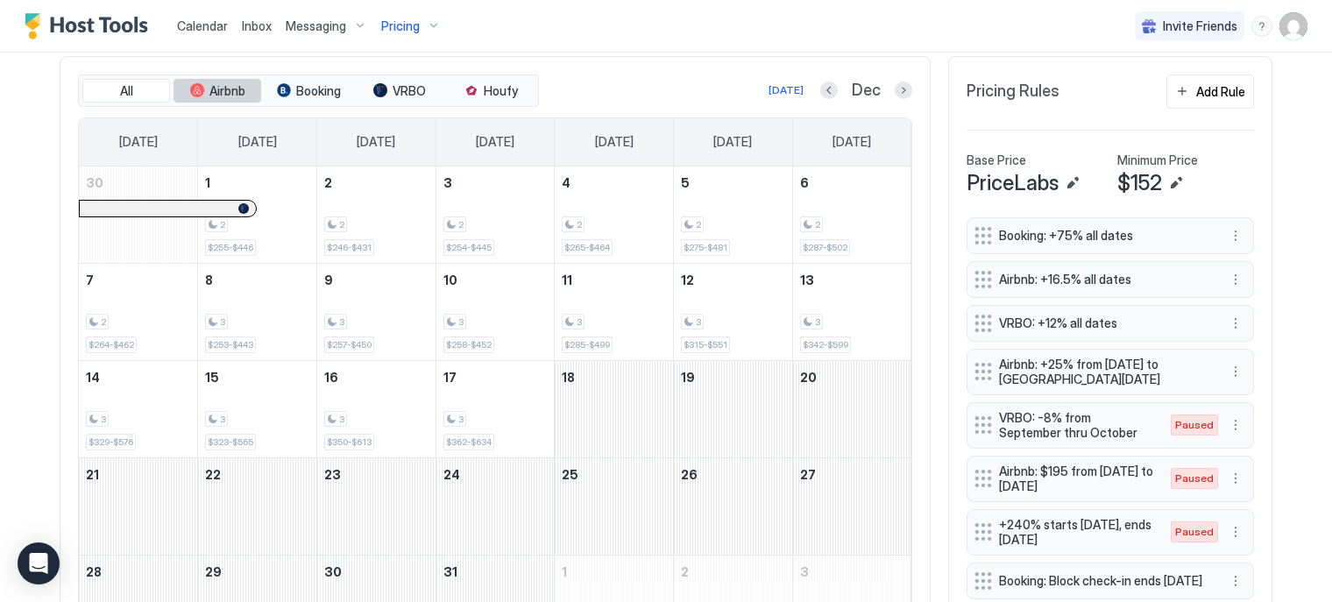
click at [223, 90] on span "Airbnb" at bounding box center [227, 91] width 36 height 16
click at [396, 93] on span "VRBO" at bounding box center [409, 91] width 33 height 16
click at [900, 82] on button "Next month" at bounding box center [904, 91] width 18 height 18
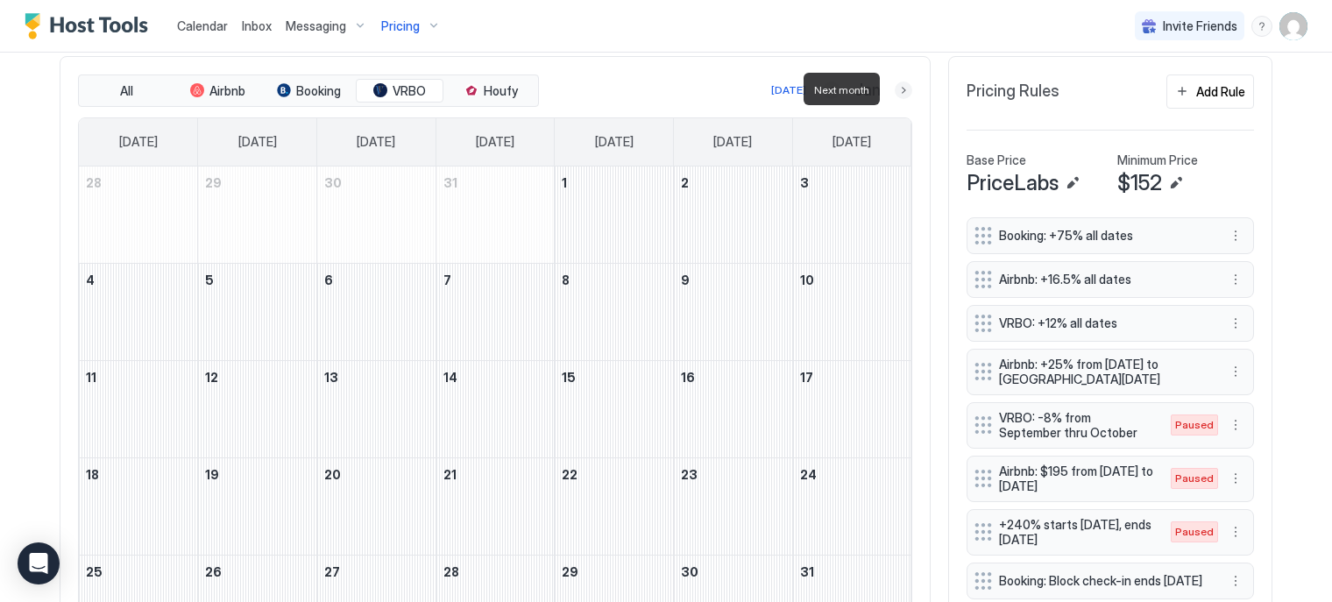
click at [900, 82] on button "Next month" at bounding box center [904, 91] width 18 height 18
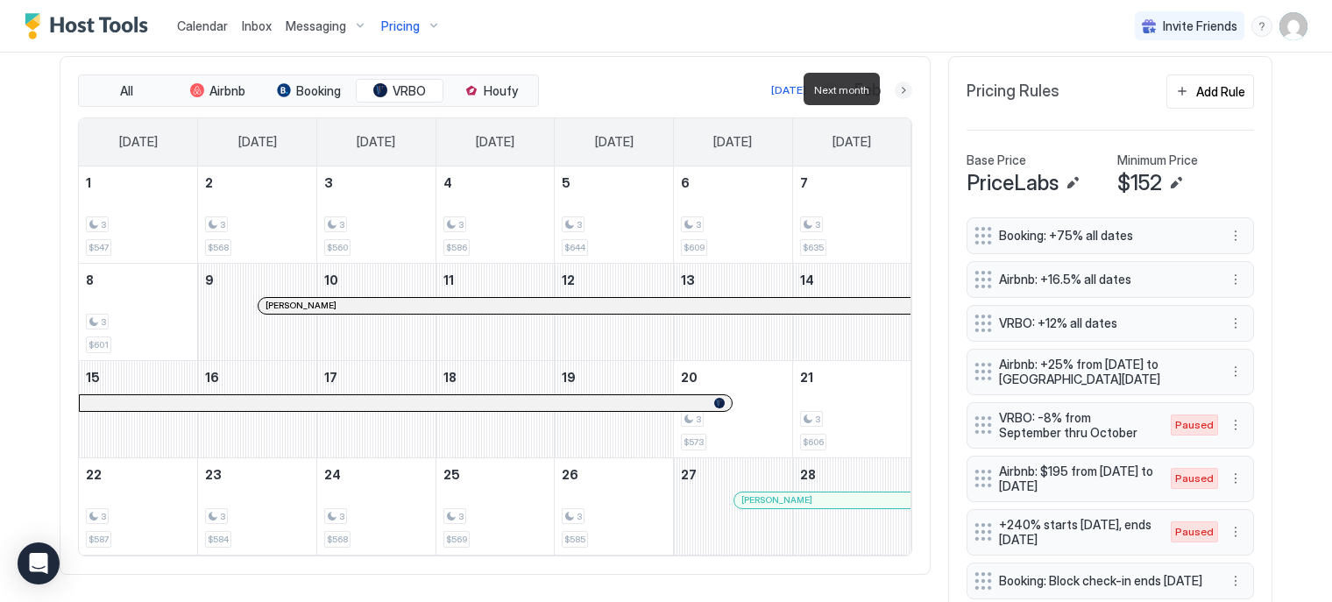
click at [900, 82] on button "Next month" at bounding box center [904, 91] width 18 height 18
